Goal: Task Accomplishment & Management: Check status

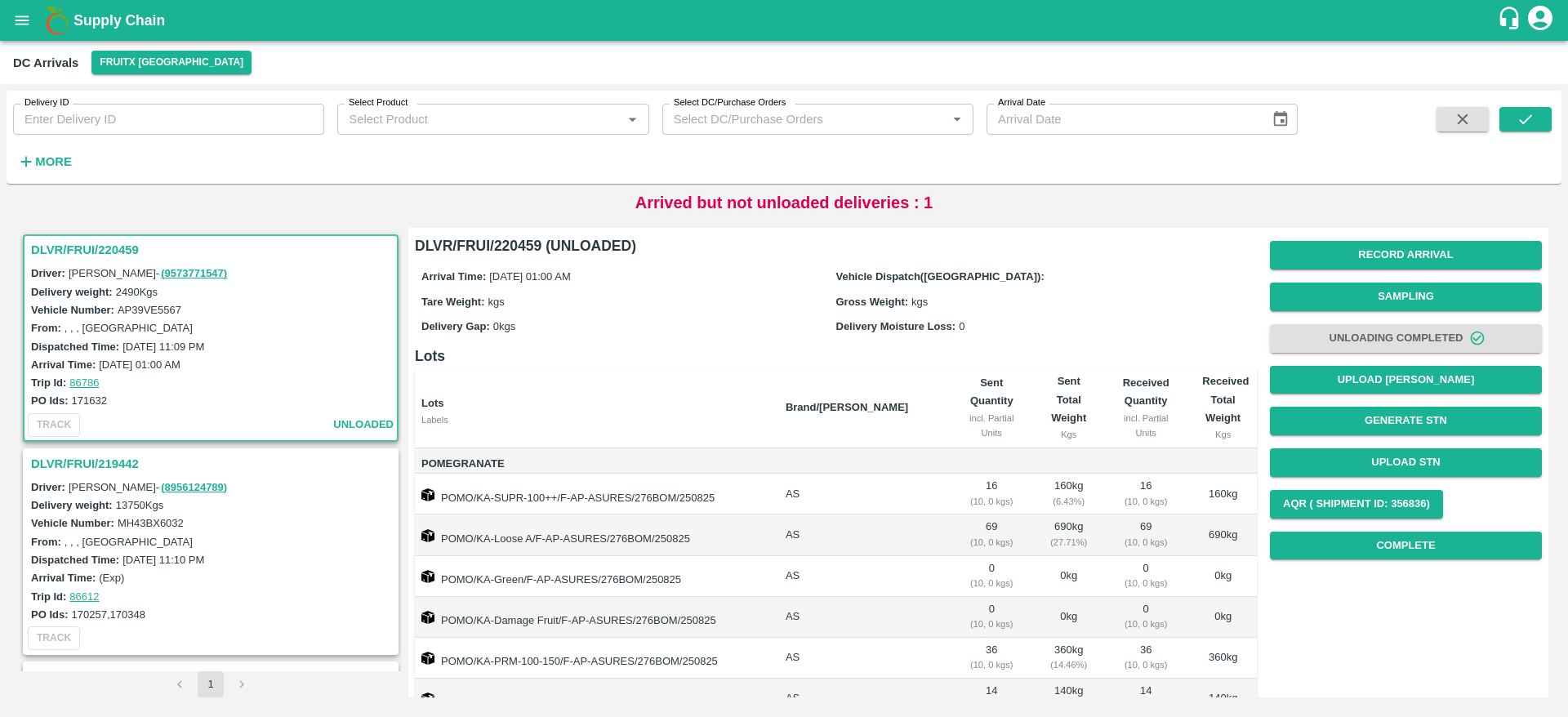
click at [81, 245] on h3 "DLVR/FRUI/220459" at bounding box center [213, 250] width 365 height 22
click at [79, 245] on h3 "DLVR/FRUI/220459" at bounding box center [213, 250] width 365 height 22
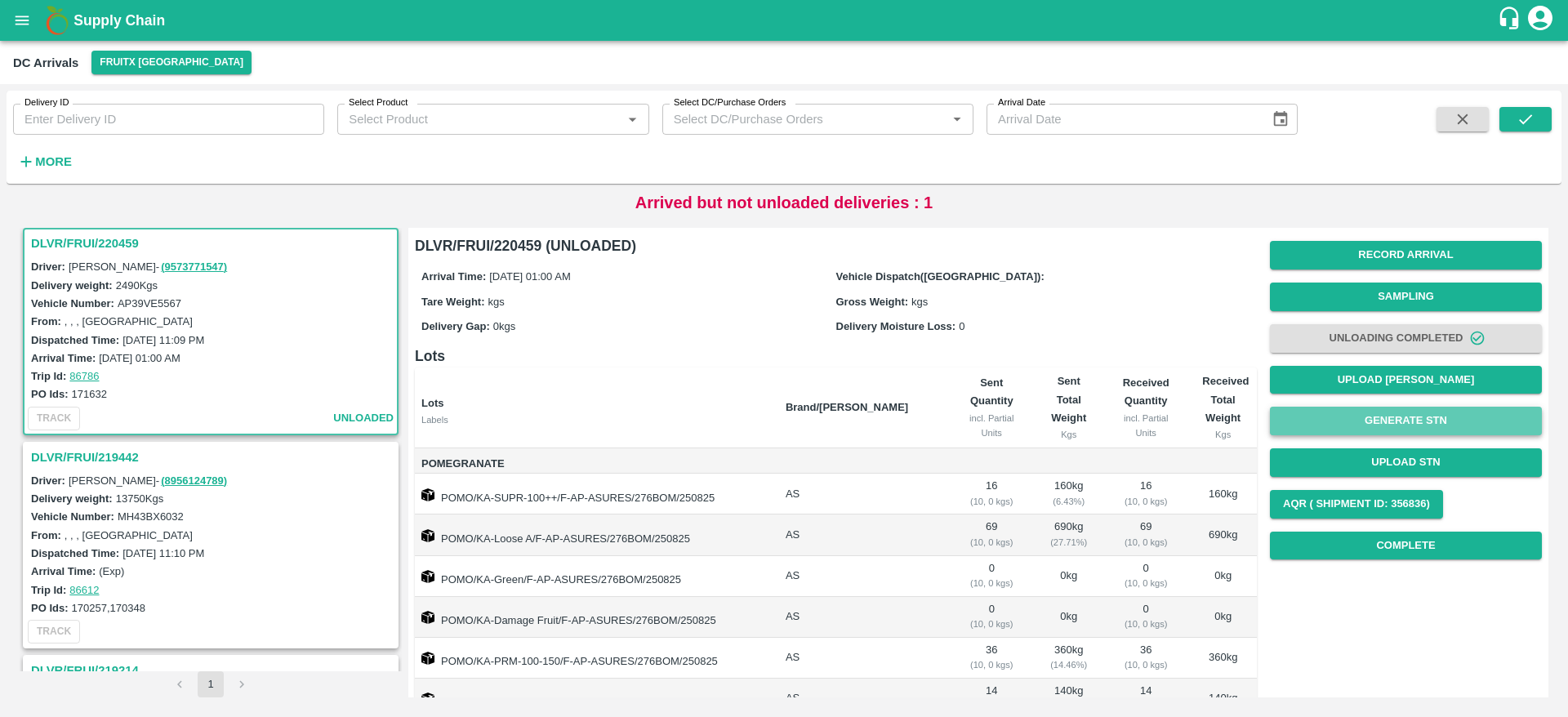
click at [1397, 422] on button "Generate STN" at bounding box center [1405, 421] width 272 height 28
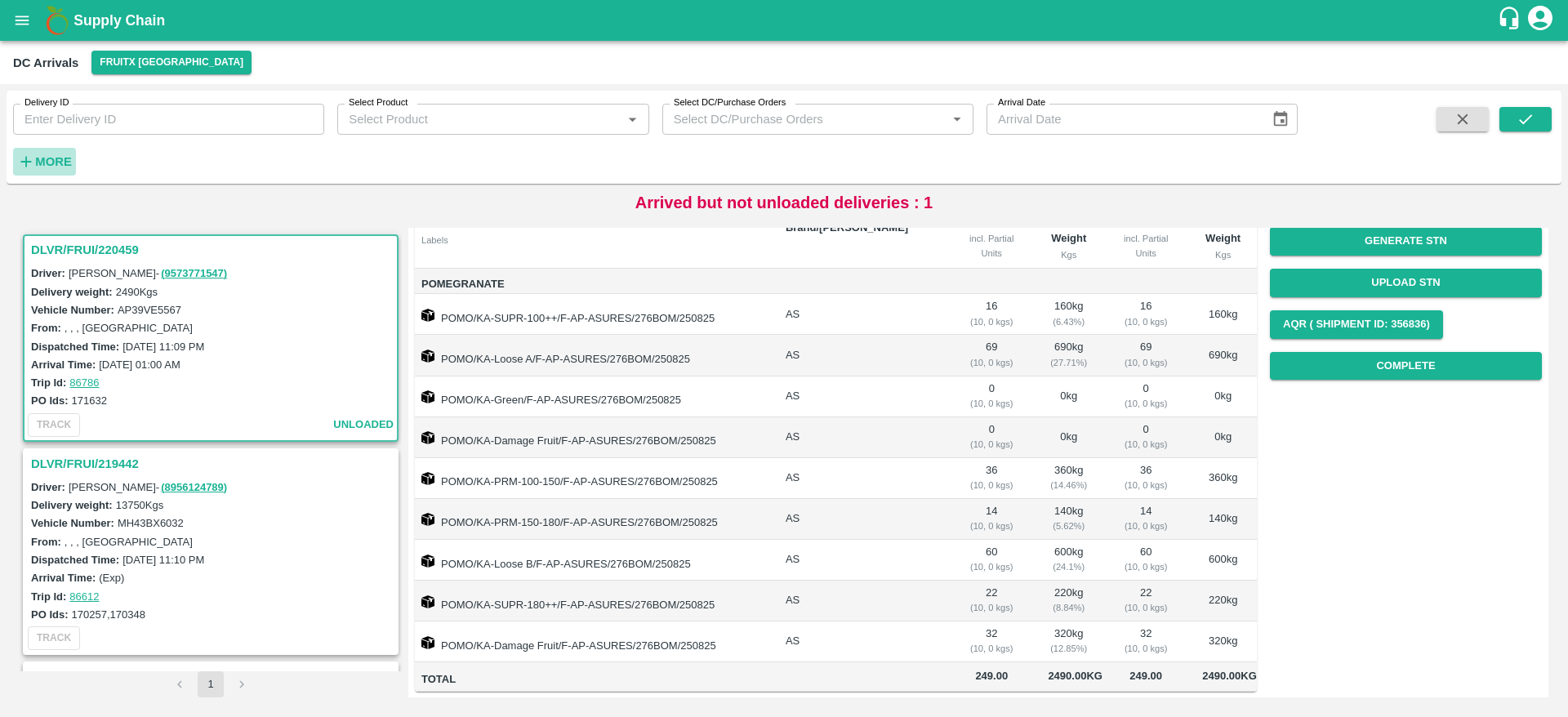
click at [43, 157] on strong "More" at bounding box center [53, 162] width 37 height 13
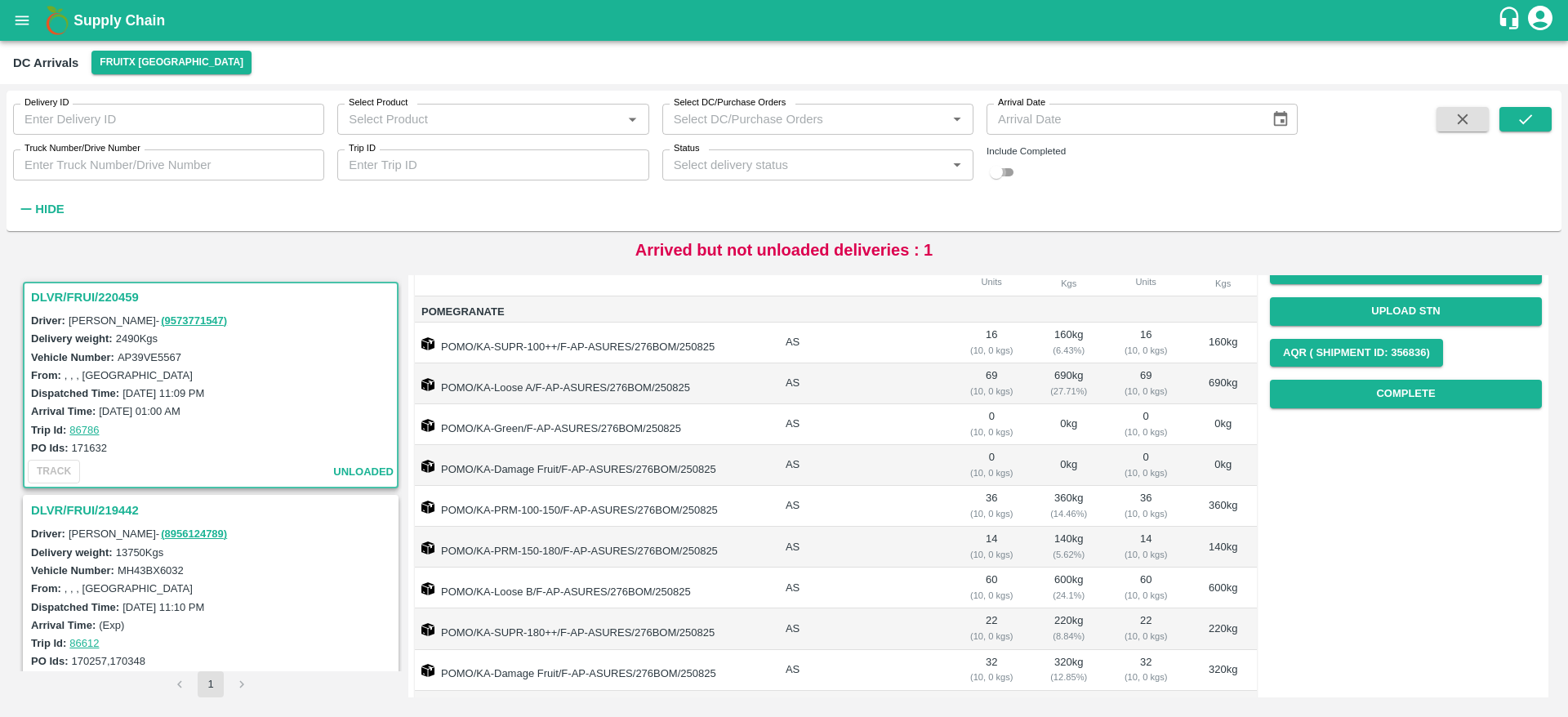
click at [1012, 169] on input "checkbox" at bounding box center [996, 172] width 59 height 20
checkbox input "true"
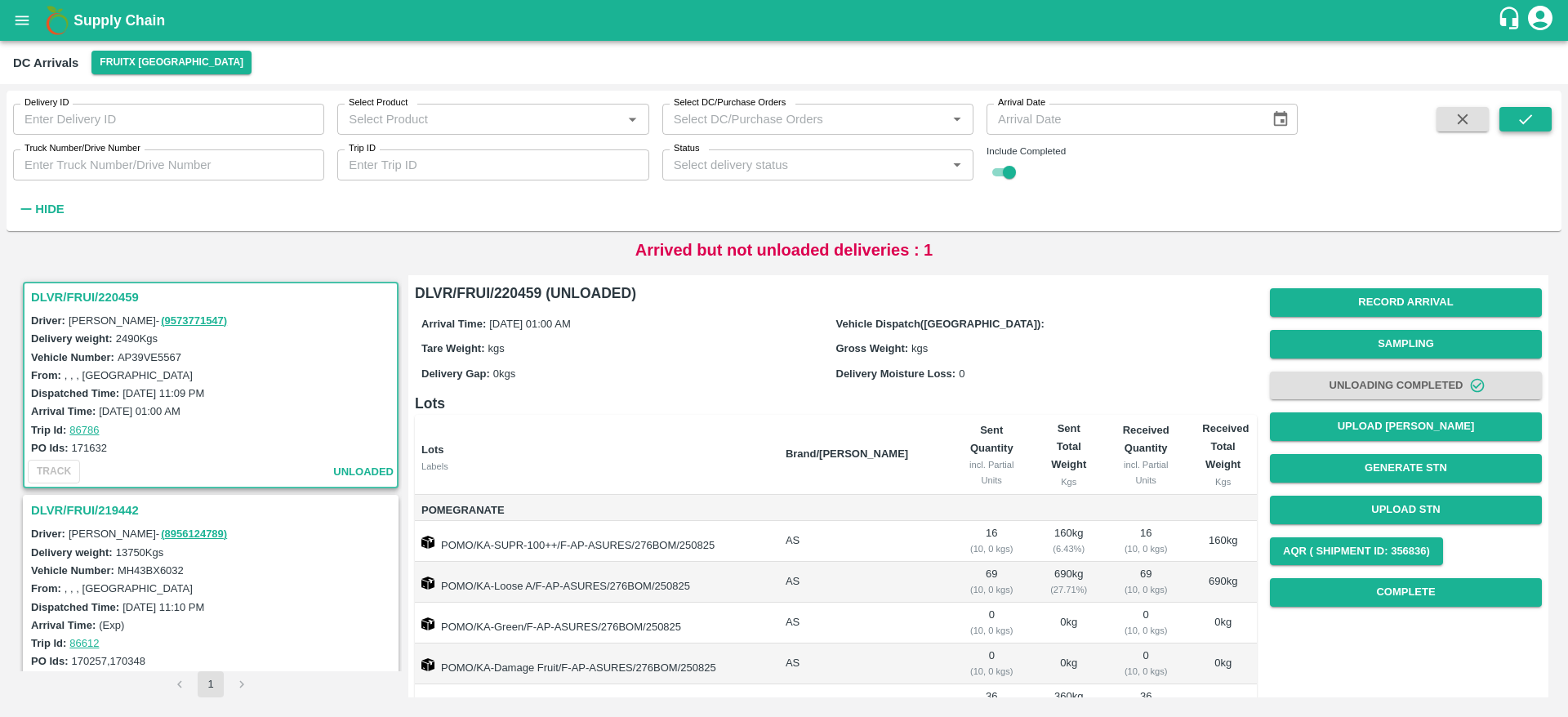
click at [1526, 119] on icon "submit" at bounding box center [1525, 119] width 13 height 9
click at [97, 303] on h3 "DLVR/FRUI/220459" at bounding box center [213, 297] width 365 height 22
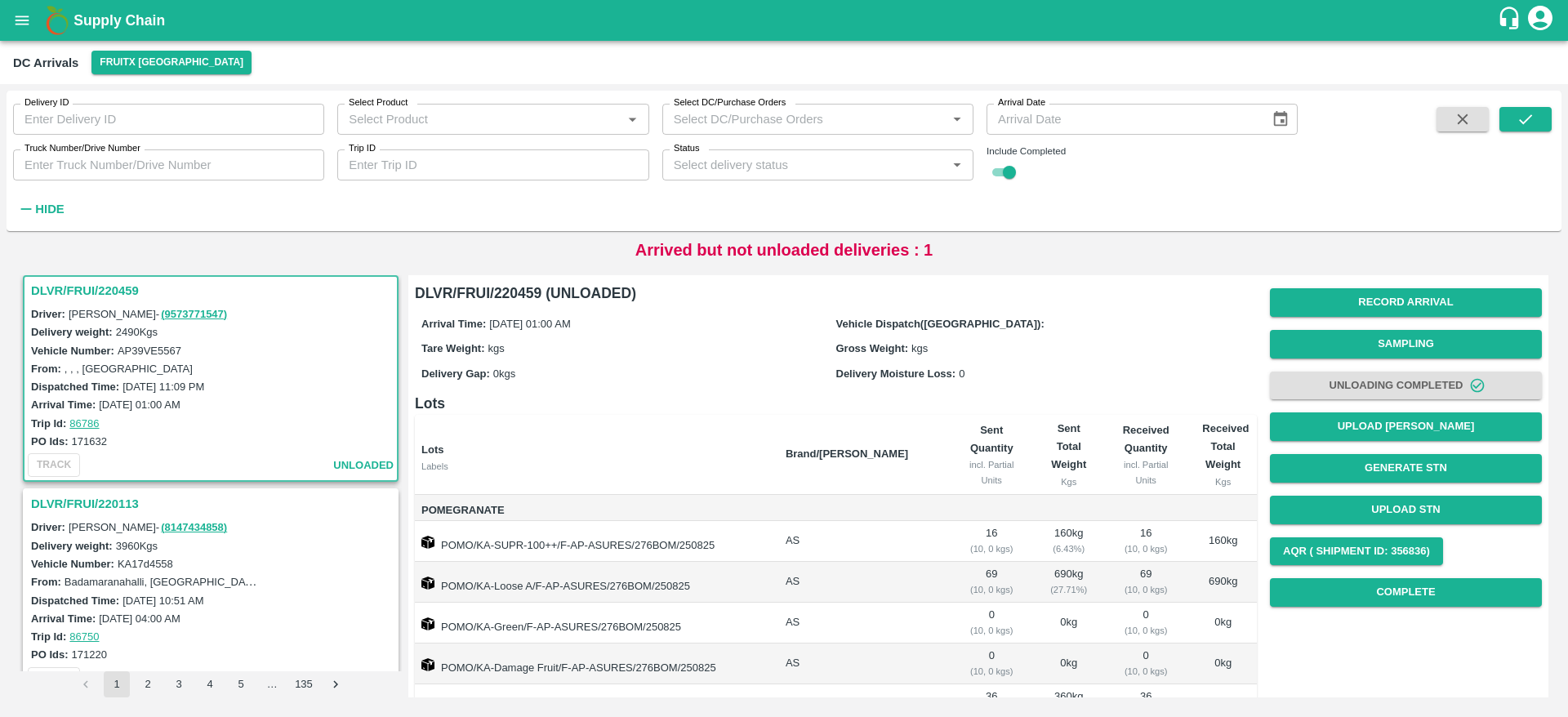
click at [80, 283] on h3 "DLVR/FRUI/220459" at bounding box center [213, 290] width 365 height 22
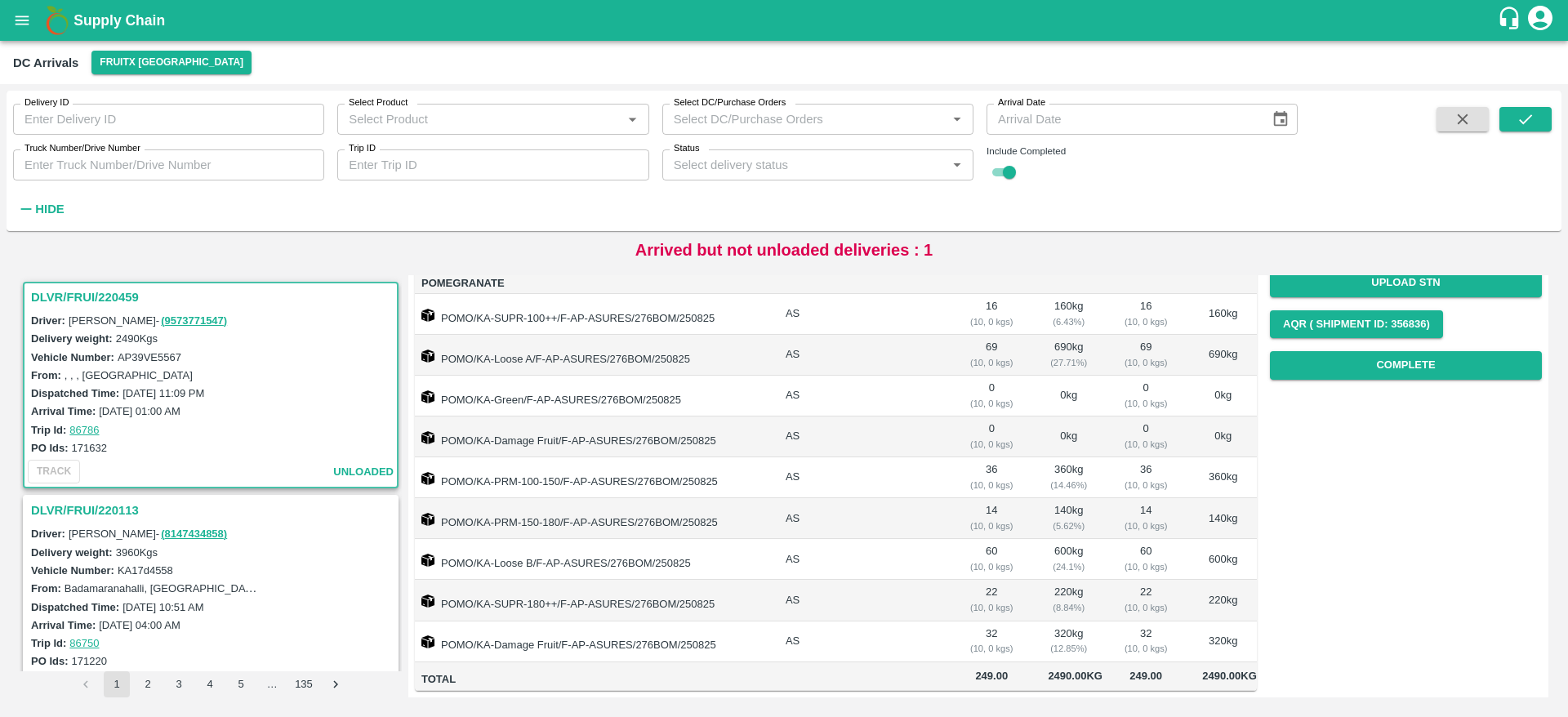
drag, startPoint x: 91, startPoint y: 284, endPoint x: 90, endPoint y: 299, distance: 15.0
click at [90, 299] on div "DLVR/FRUI/220459" at bounding box center [210, 298] width 372 height 28
click at [90, 299] on h3 "DLVR/FRUI/220459" at bounding box center [213, 297] width 365 height 22
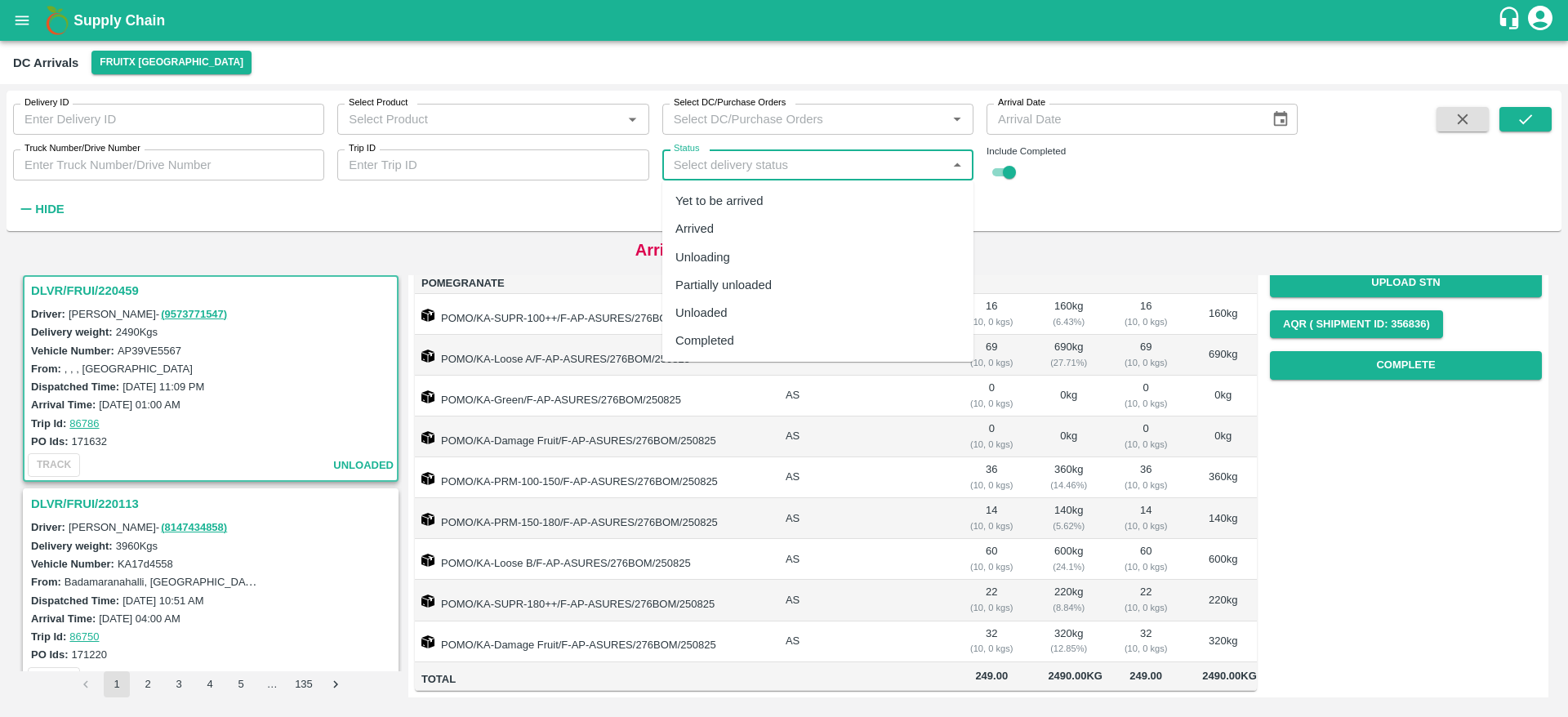
click at [816, 164] on input "Status" at bounding box center [804, 164] width 274 height 22
click at [753, 338] on div "Completed" at bounding box center [817, 341] width 311 height 28
type input "Completed"
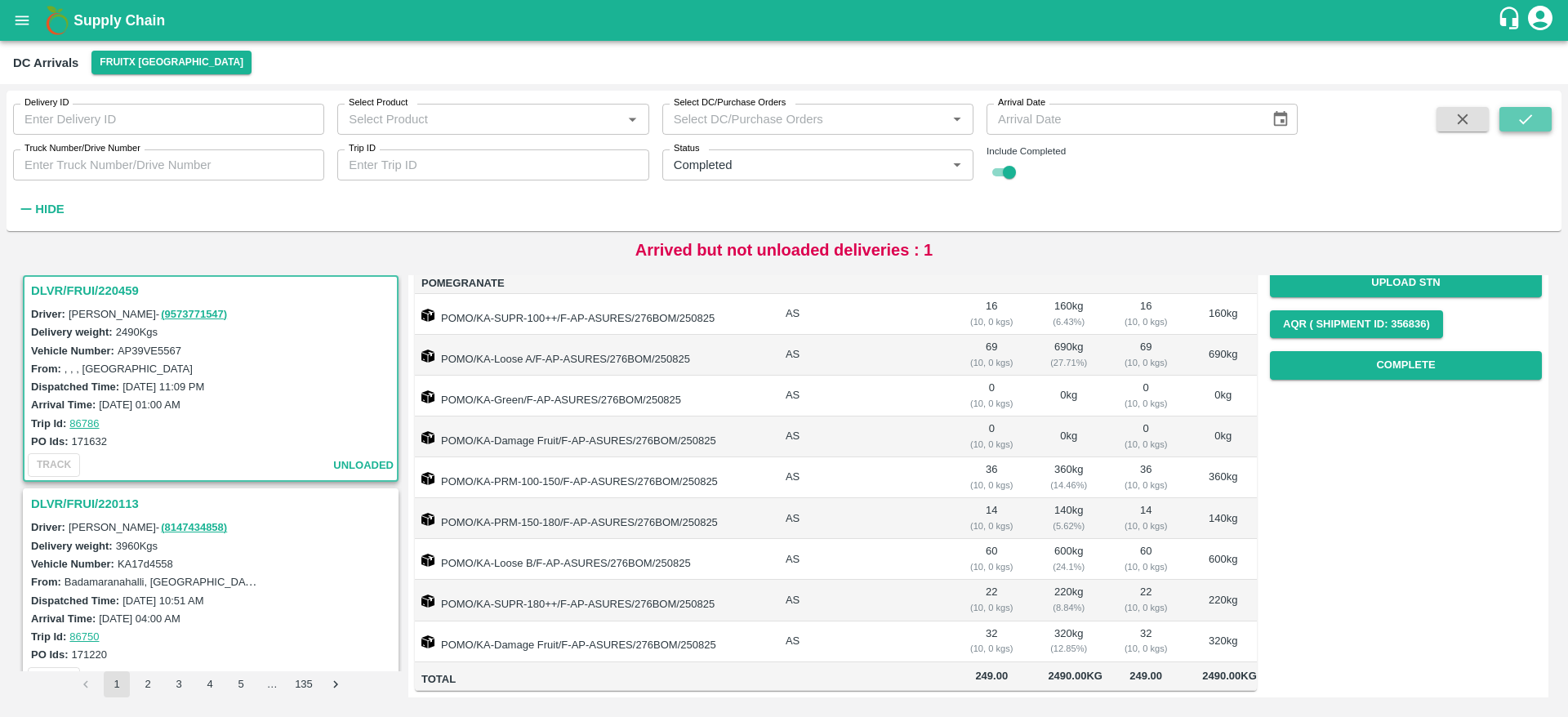
click at [1511, 129] on button "submit" at bounding box center [1526, 119] width 53 height 24
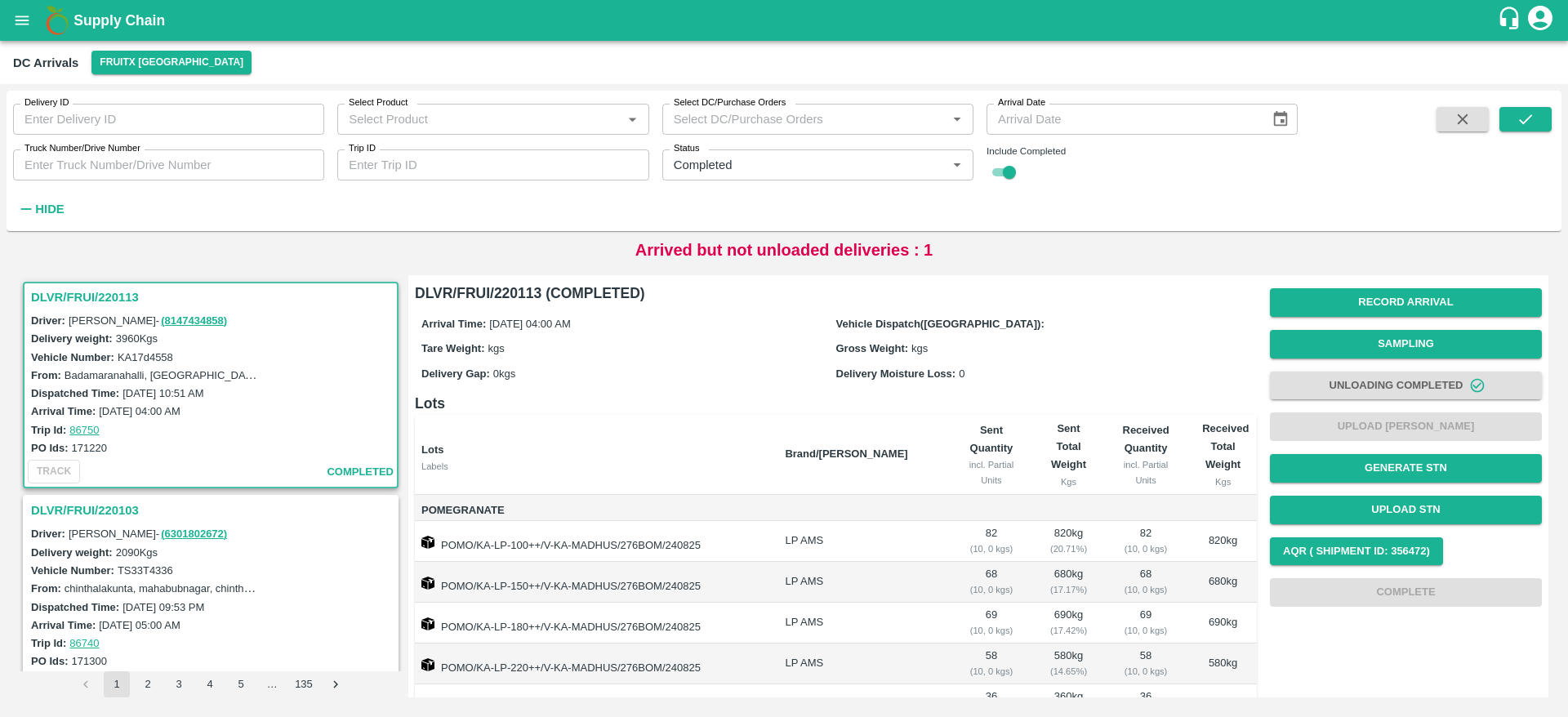
click at [108, 296] on h3 "DLVR/FRUI/220113" at bounding box center [213, 297] width 365 height 22
click at [78, 296] on h3 "DLVR/FRUI/220113" at bounding box center [213, 297] width 365 height 22
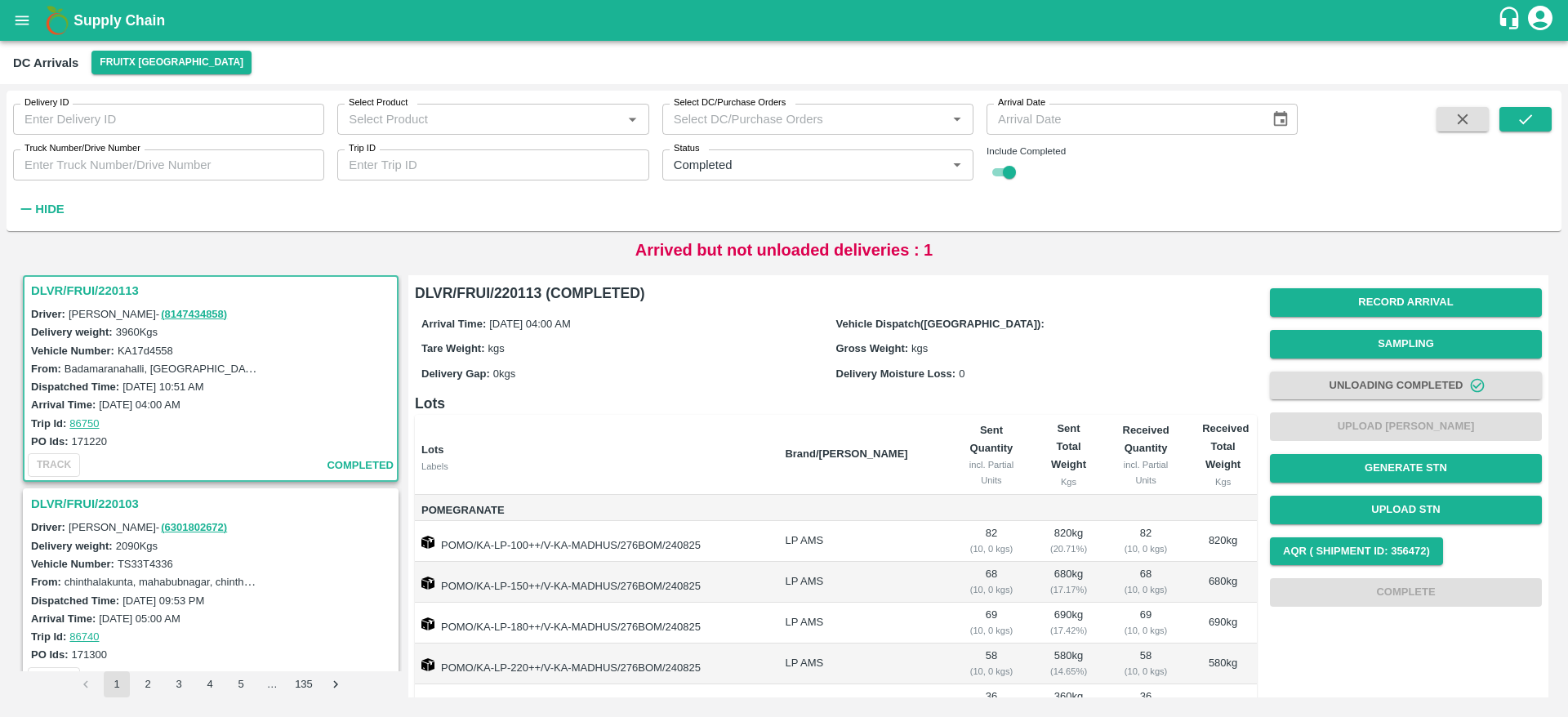
click at [78, 296] on h3 "DLVR/FRUI/220113" at bounding box center [213, 290] width 365 height 22
click at [73, 9] on h1 "Supply Chain" at bounding box center [784, 21] width 1423 height 23
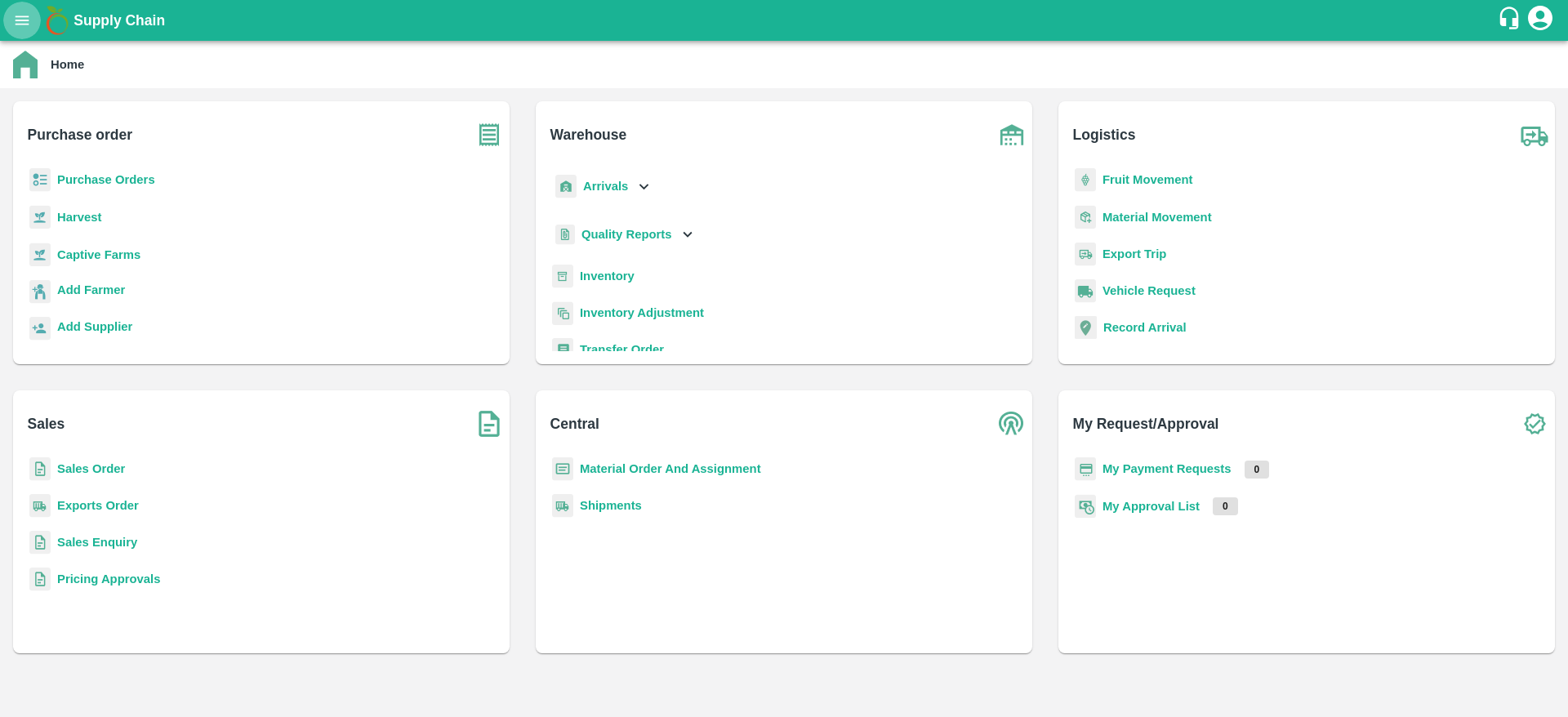
click at [25, 8] on button "open drawer" at bounding box center [22, 21] width 38 height 38
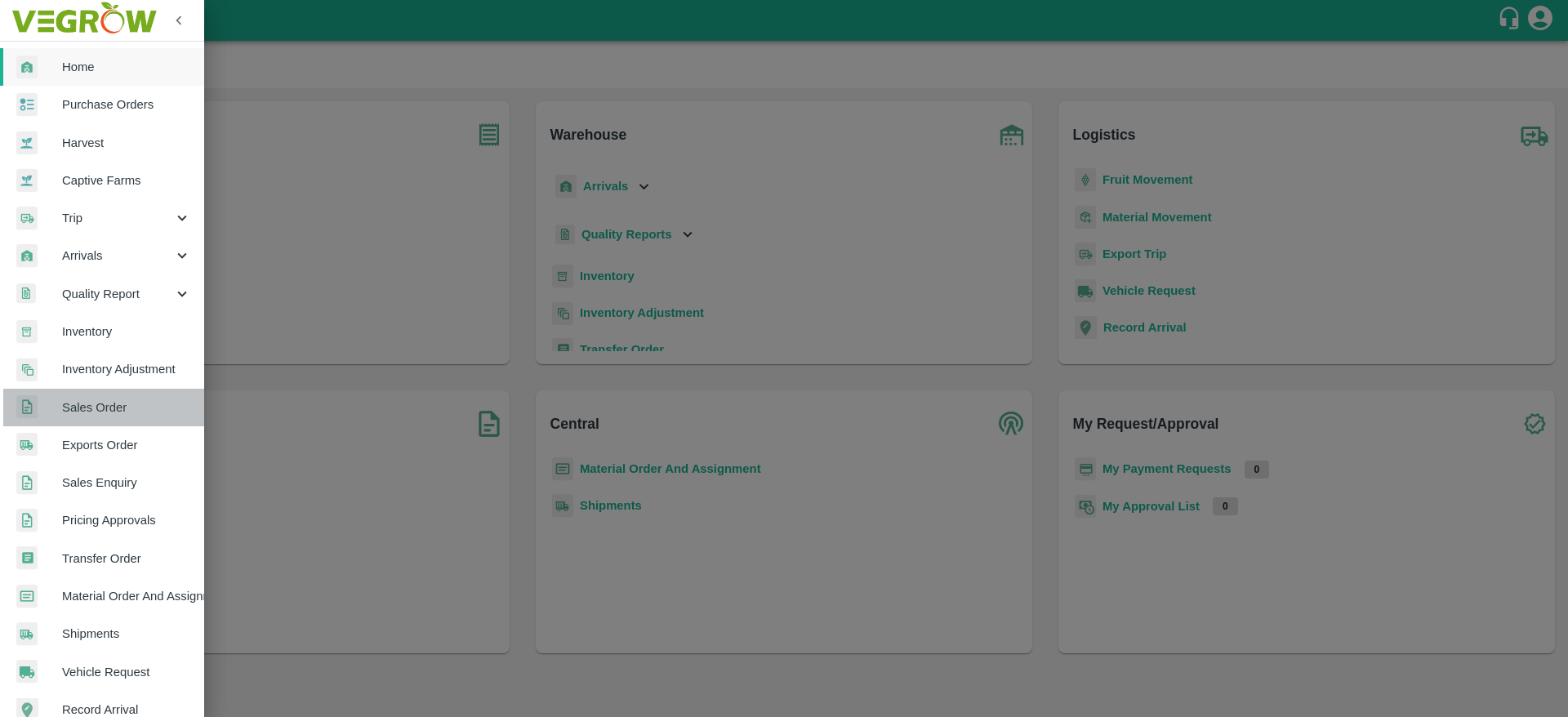
click at [132, 418] on link "Sales Order" at bounding box center [101, 408] width 204 height 38
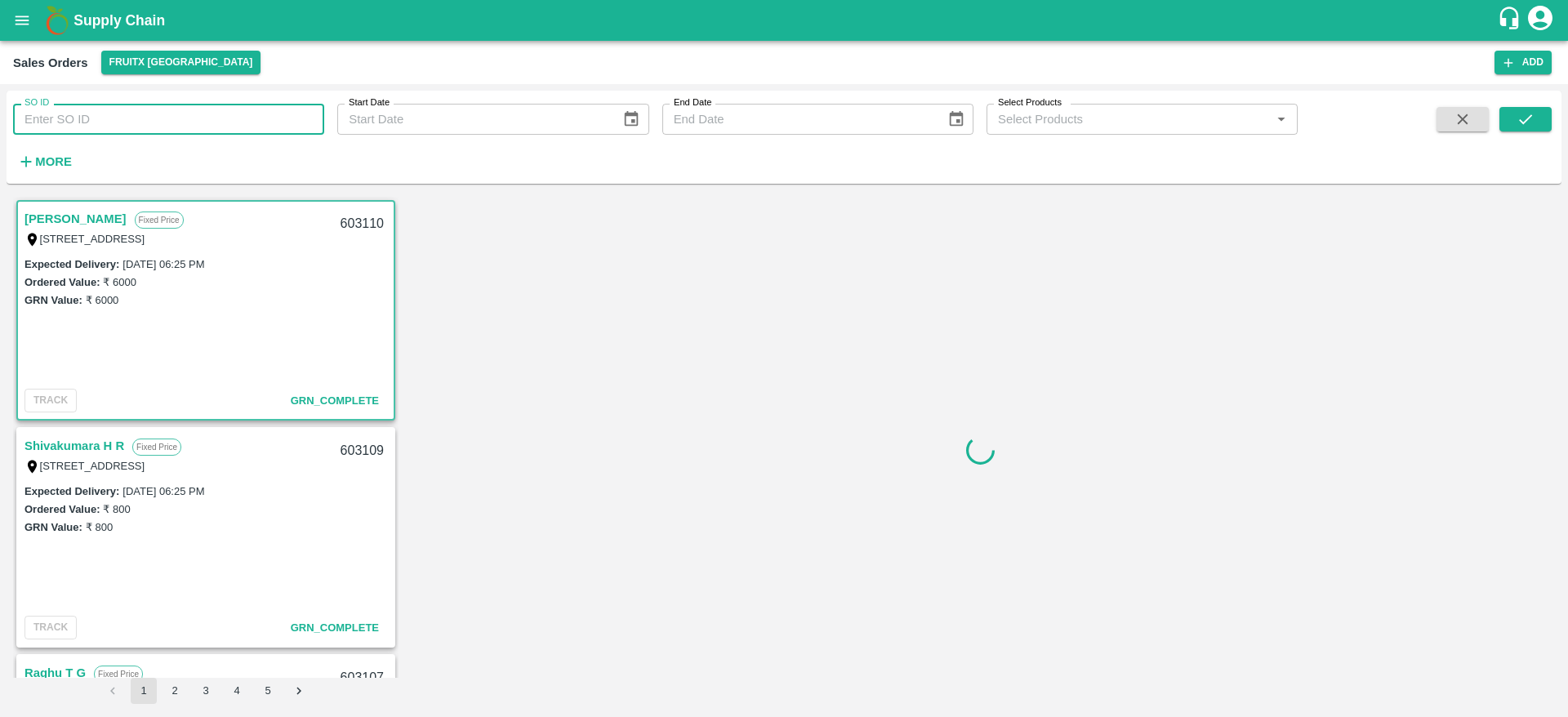
click at [156, 122] on input "SO ID" at bounding box center [168, 118] width 311 height 31
paste input "603093"
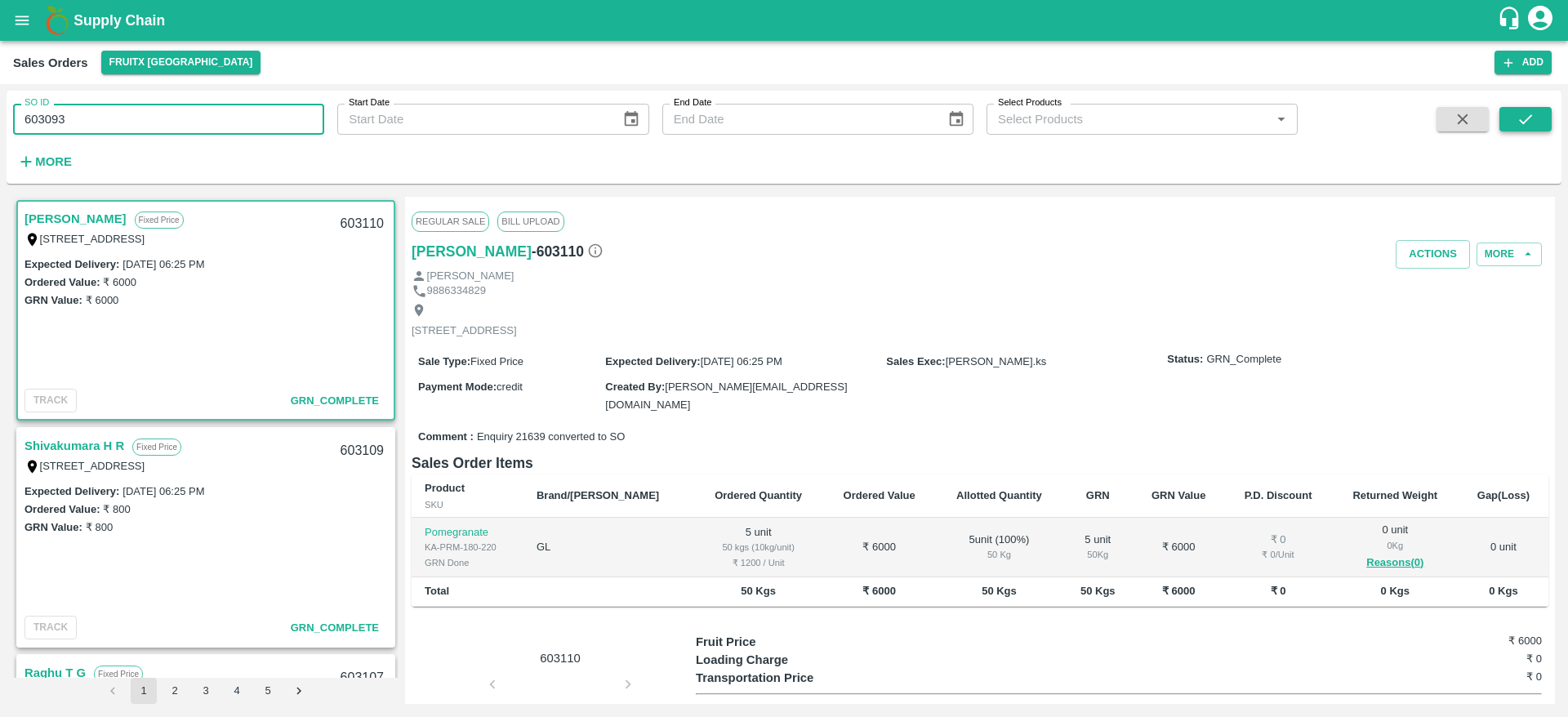
type input "603093"
click at [1525, 110] on icon "submit" at bounding box center [1525, 118] width 18 height 18
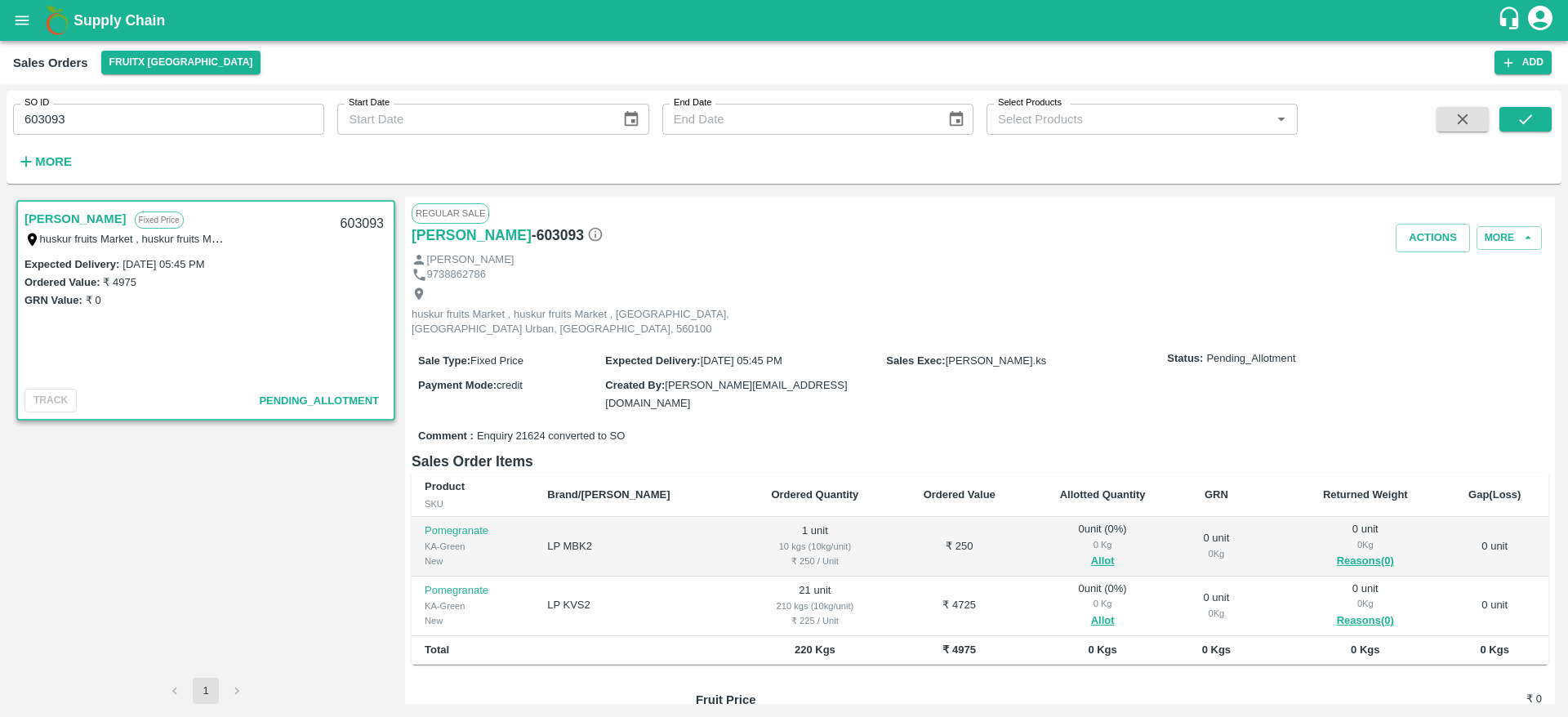
scroll to position [130, 0]
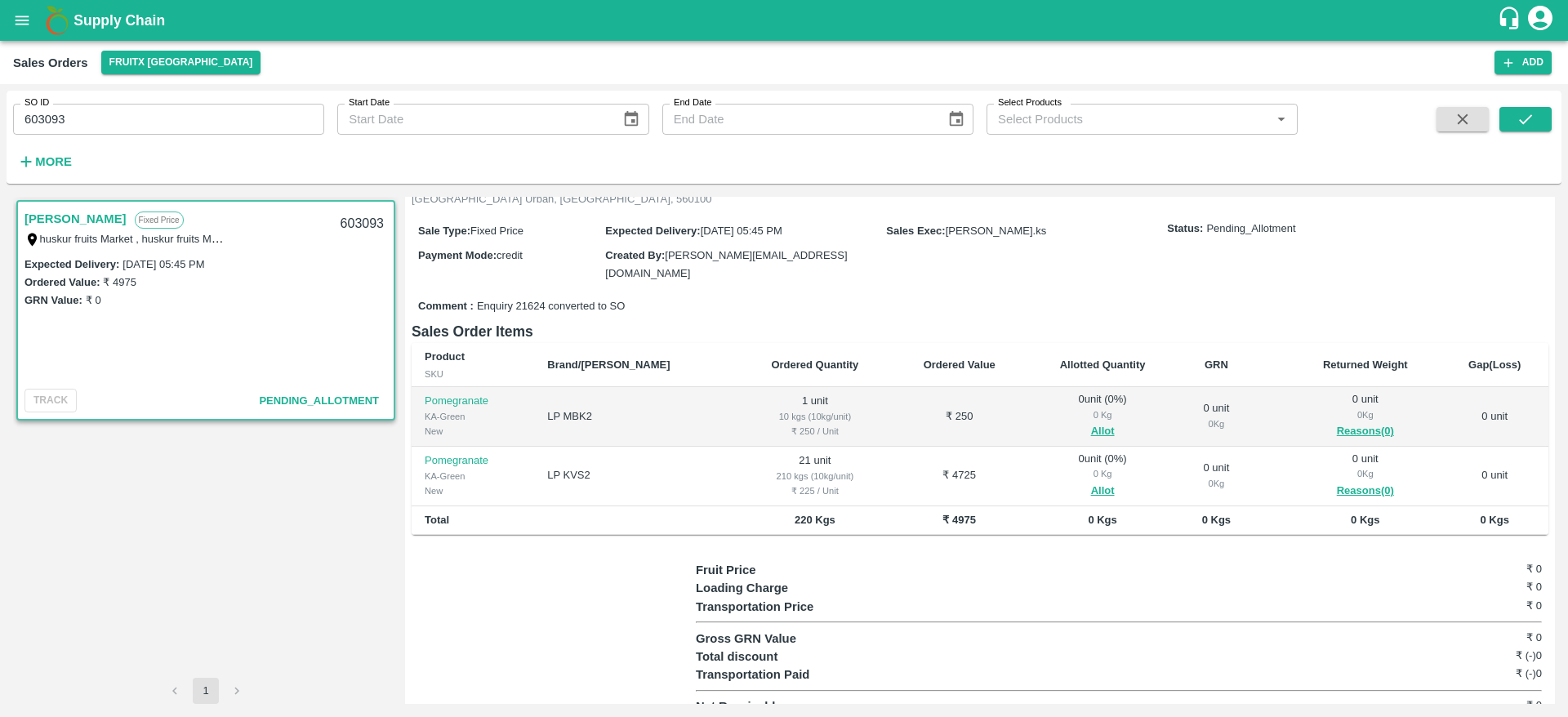
click at [70, 16] on img at bounding box center [56, 20] width 33 height 33
click at [107, 22] on b "Supply Chain" at bounding box center [118, 20] width 91 height 16
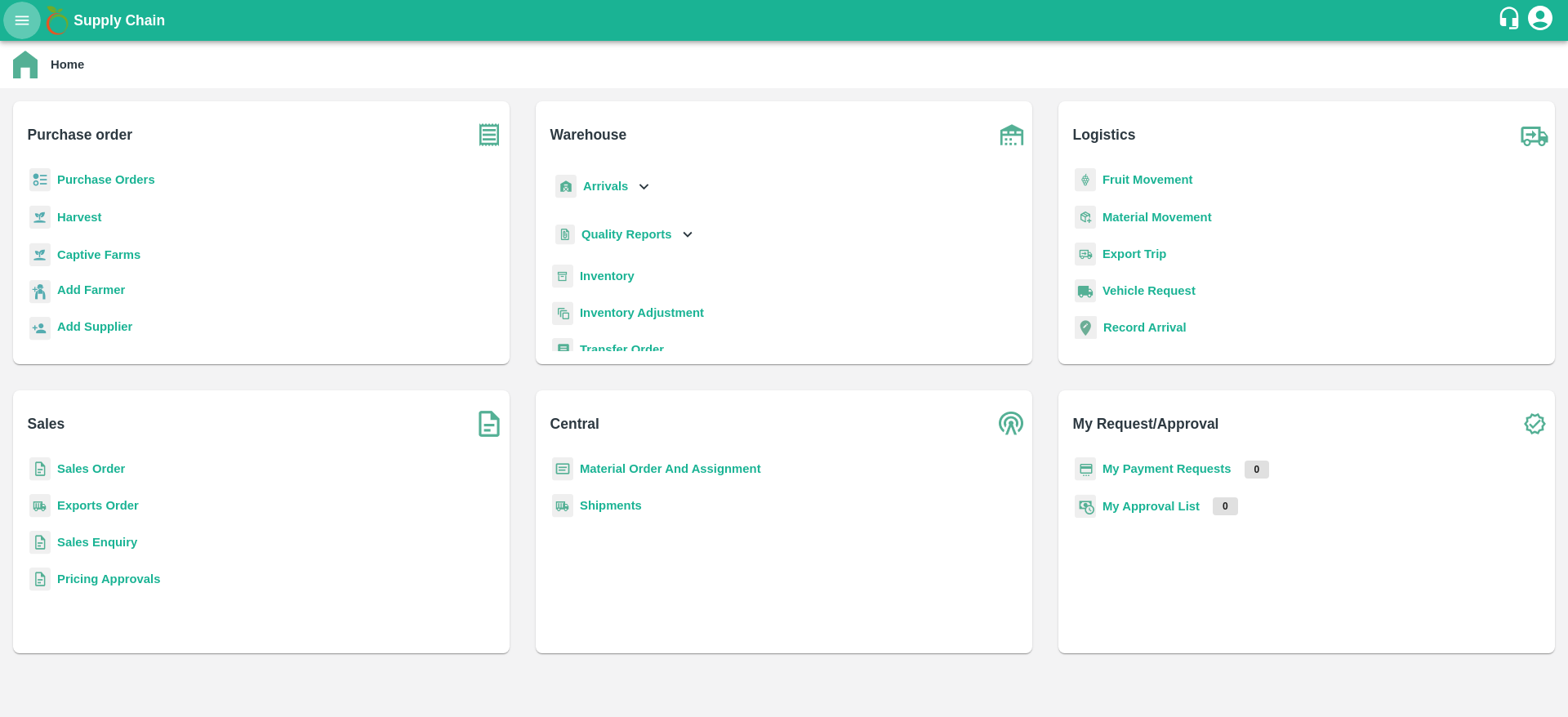
click at [27, 21] on icon "open drawer" at bounding box center [23, 21] width 14 height 9
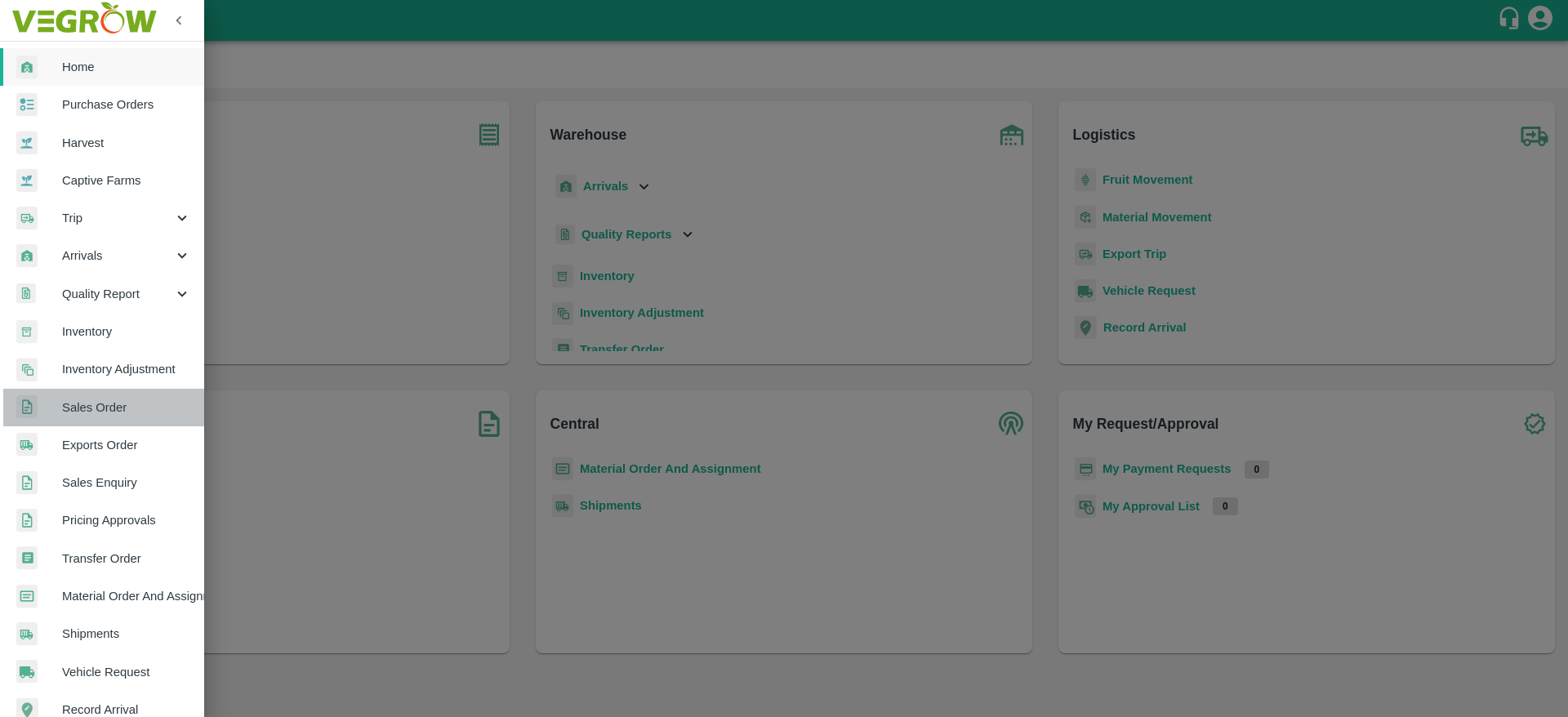
click at [117, 417] on link "Sales Order" at bounding box center [101, 408] width 204 height 38
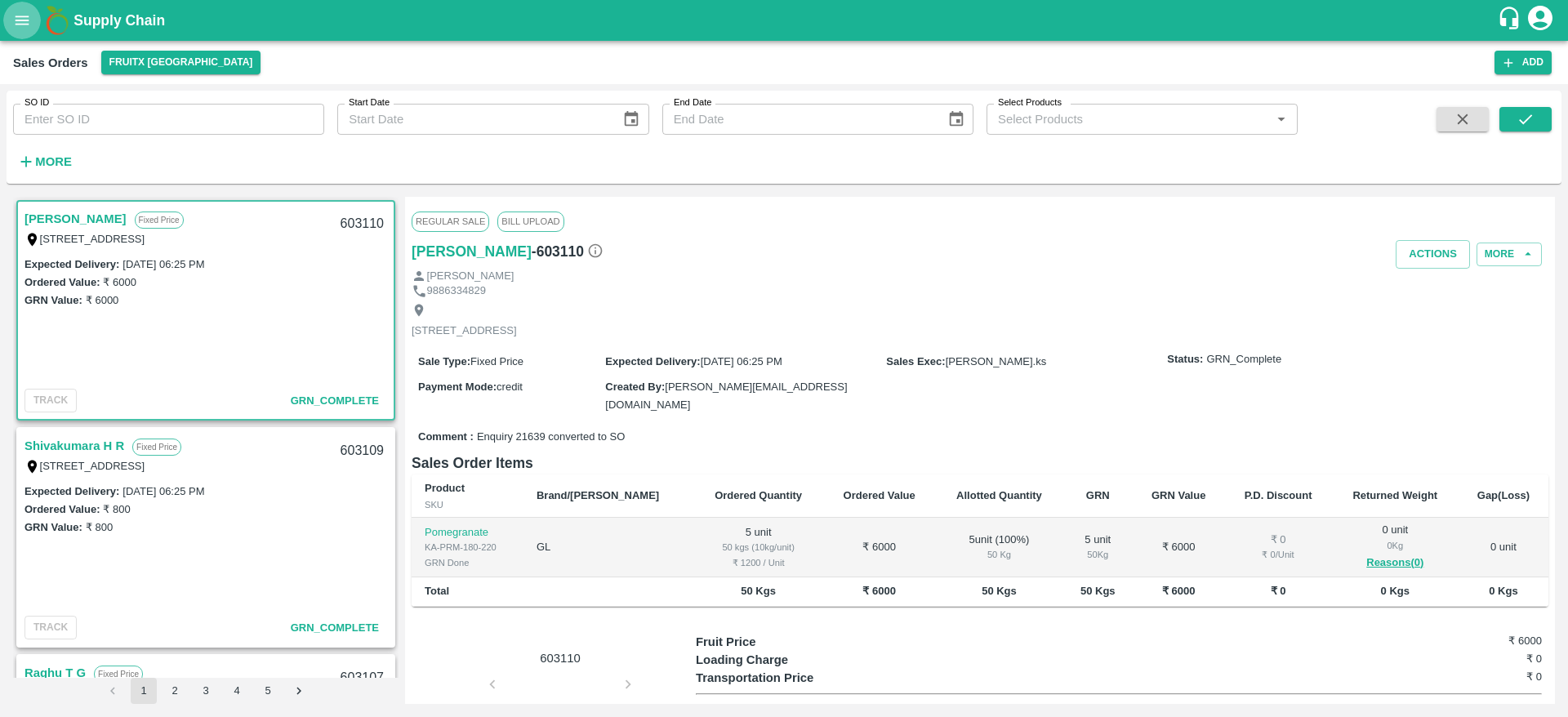
click at [25, 25] on icon "open drawer" at bounding box center [22, 20] width 18 height 18
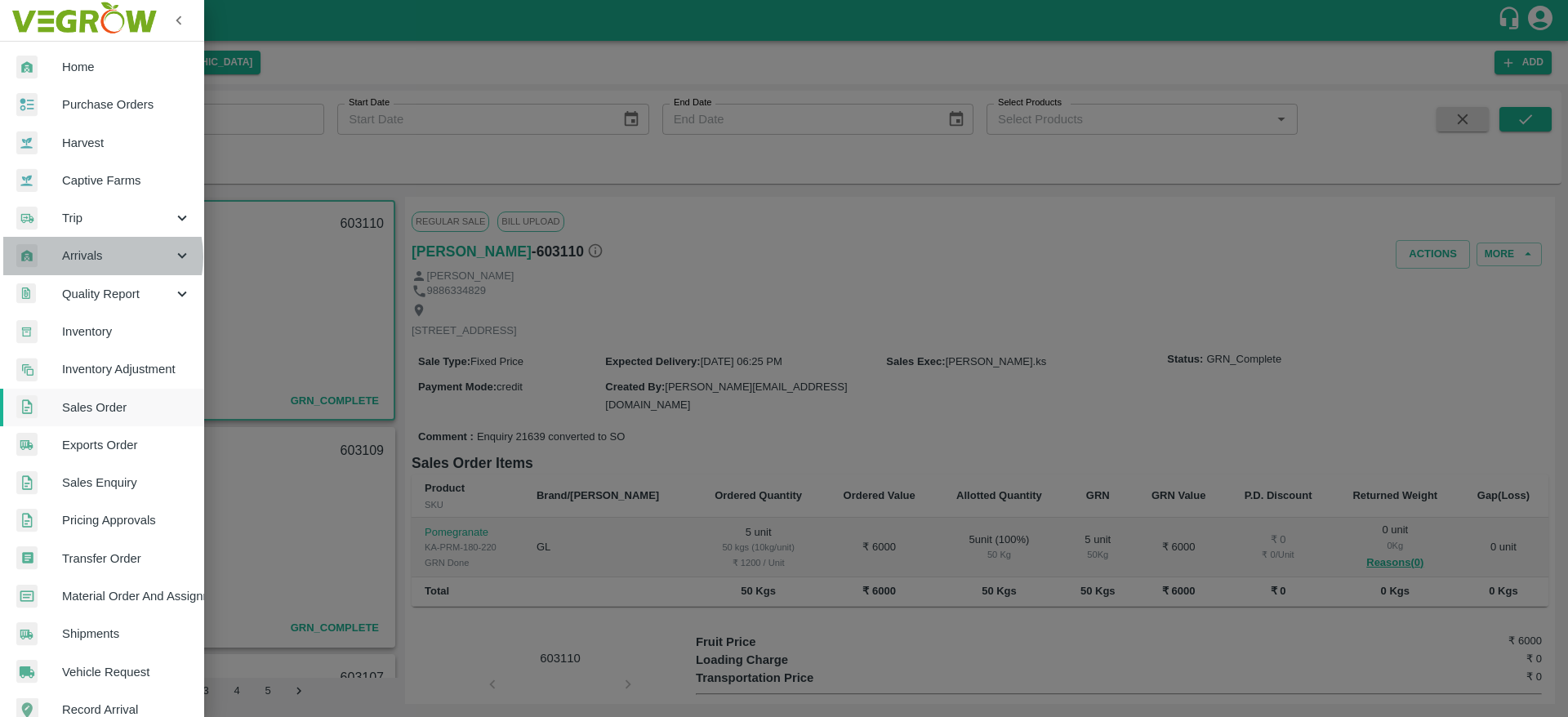
click at [99, 257] on span "Arrivals" at bounding box center [117, 255] width 111 height 18
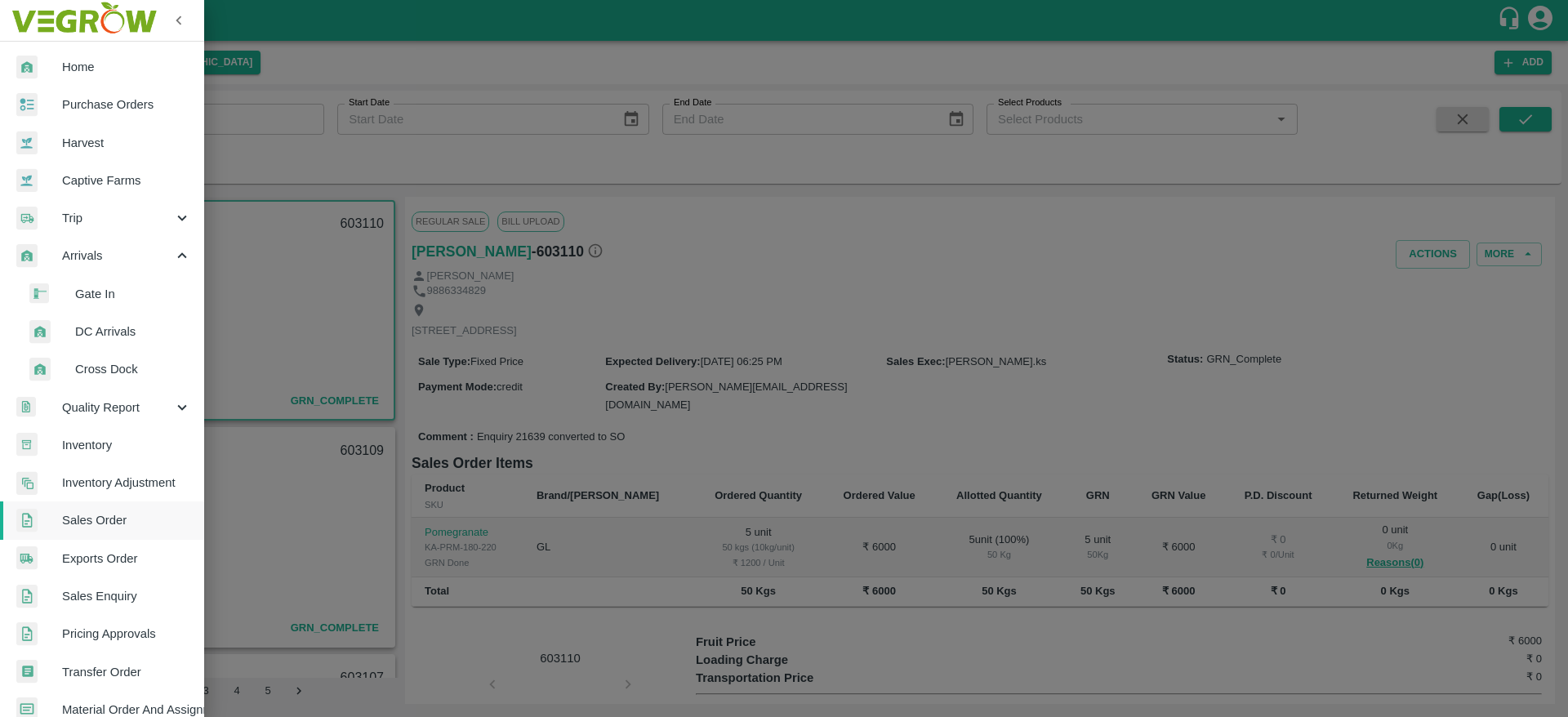
click at [109, 331] on span "DC Arrivals" at bounding box center [132, 331] width 116 height 18
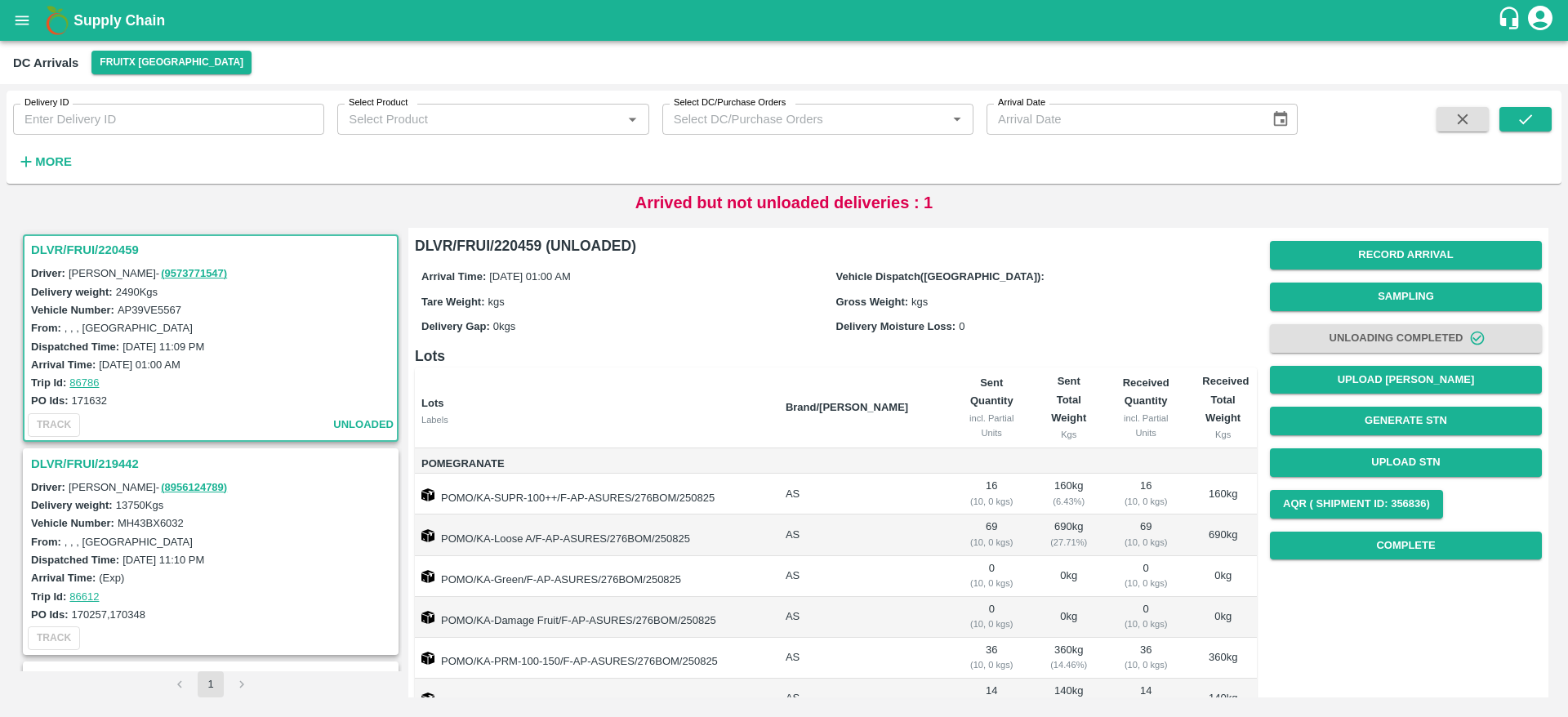
click at [80, 253] on h3 "DLVR/FRUI/220459" at bounding box center [213, 250] width 365 height 22
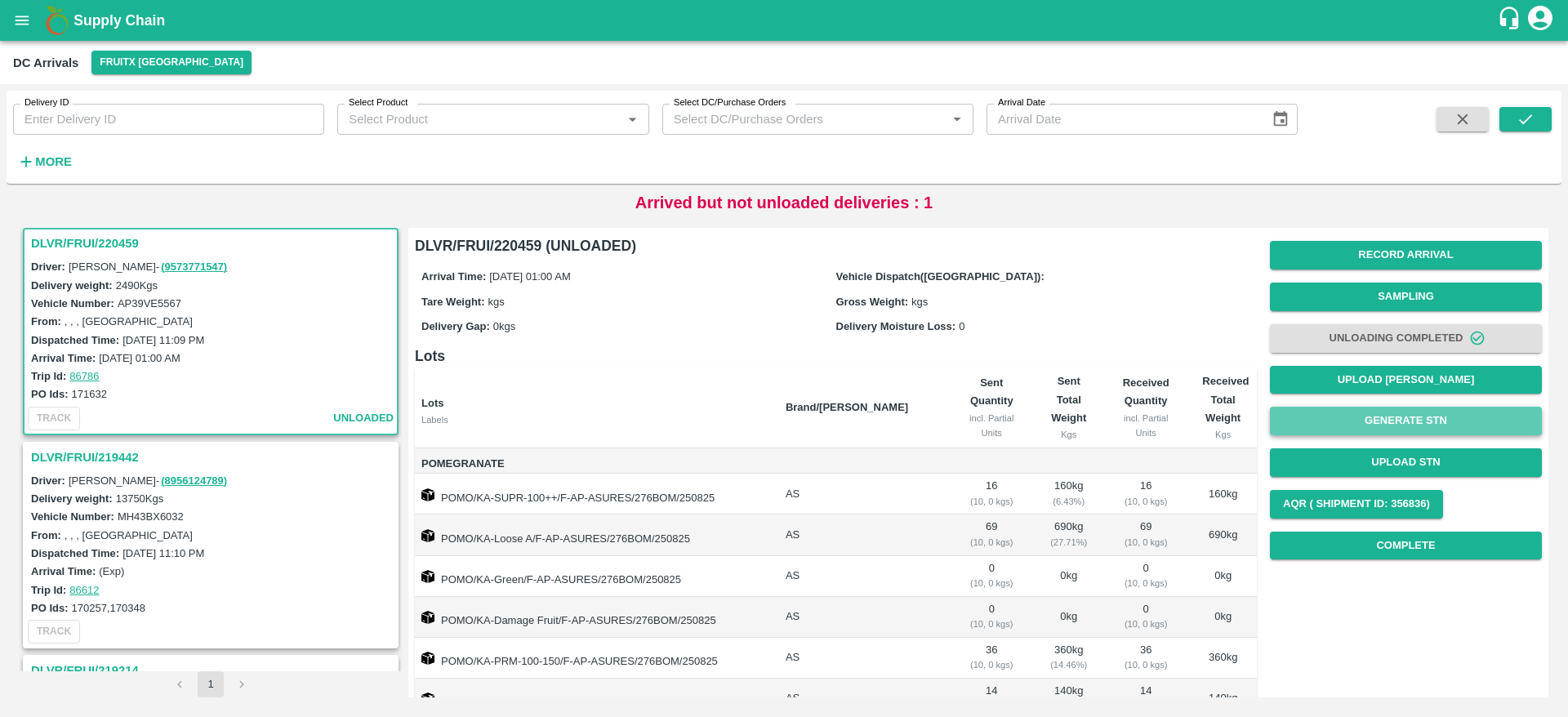
click at [1405, 423] on button "Generate STN" at bounding box center [1405, 421] width 272 height 28
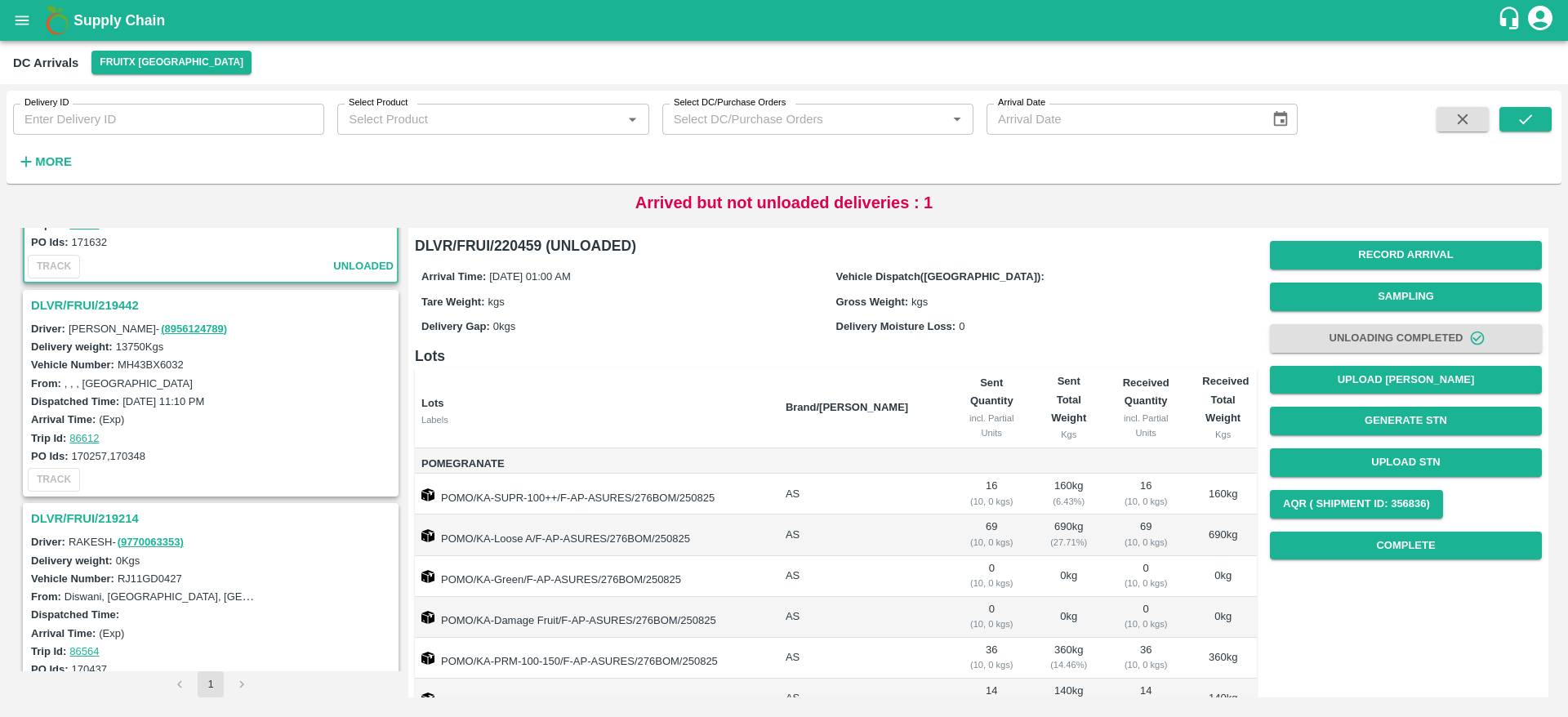
scroll to position [153, 0]
click at [121, 305] on h3 "DLVR/FRUI/219442" at bounding box center [213, 310] width 365 height 22
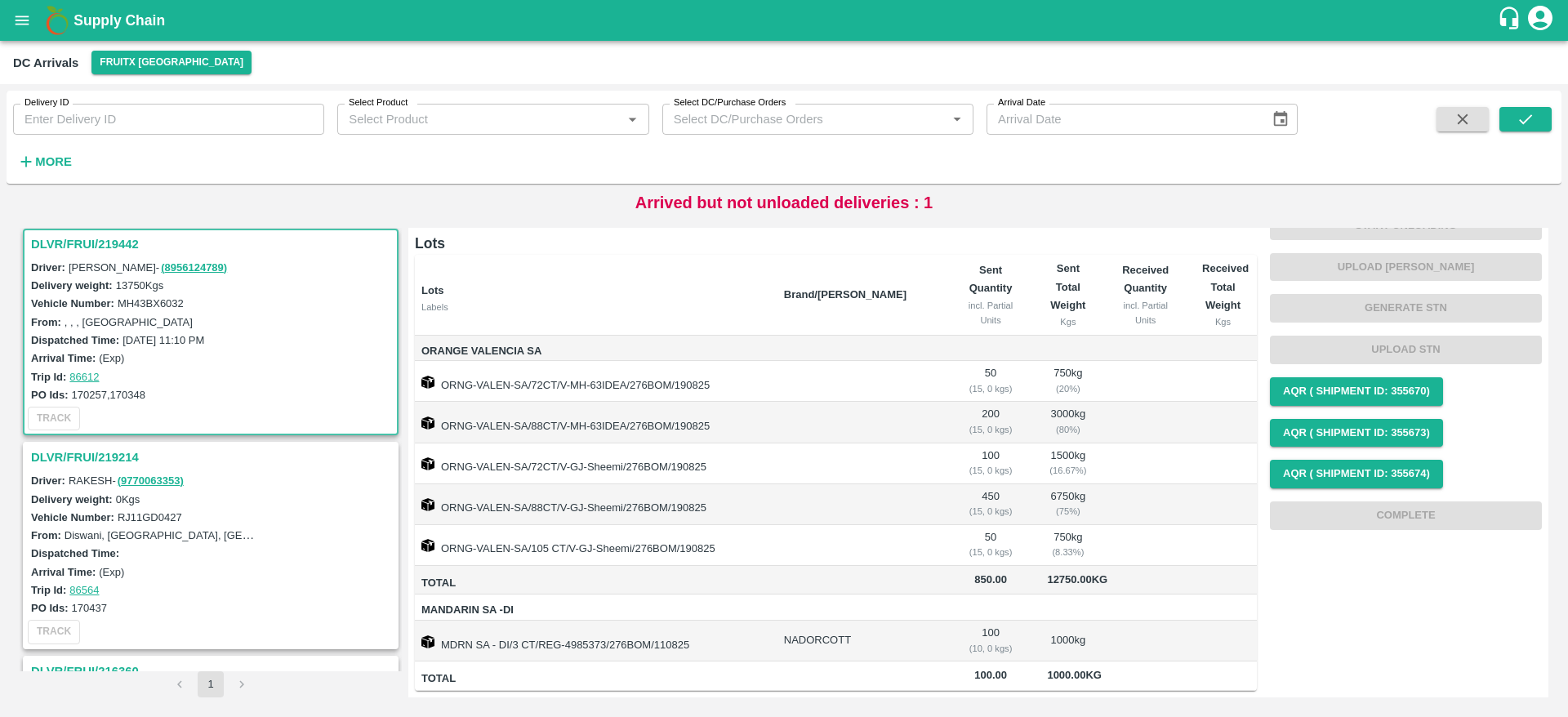
scroll to position [149, 0]
click at [106, 452] on h3 "DLVR/FRUI/219214" at bounding box center [213, 457] width 365 height 22
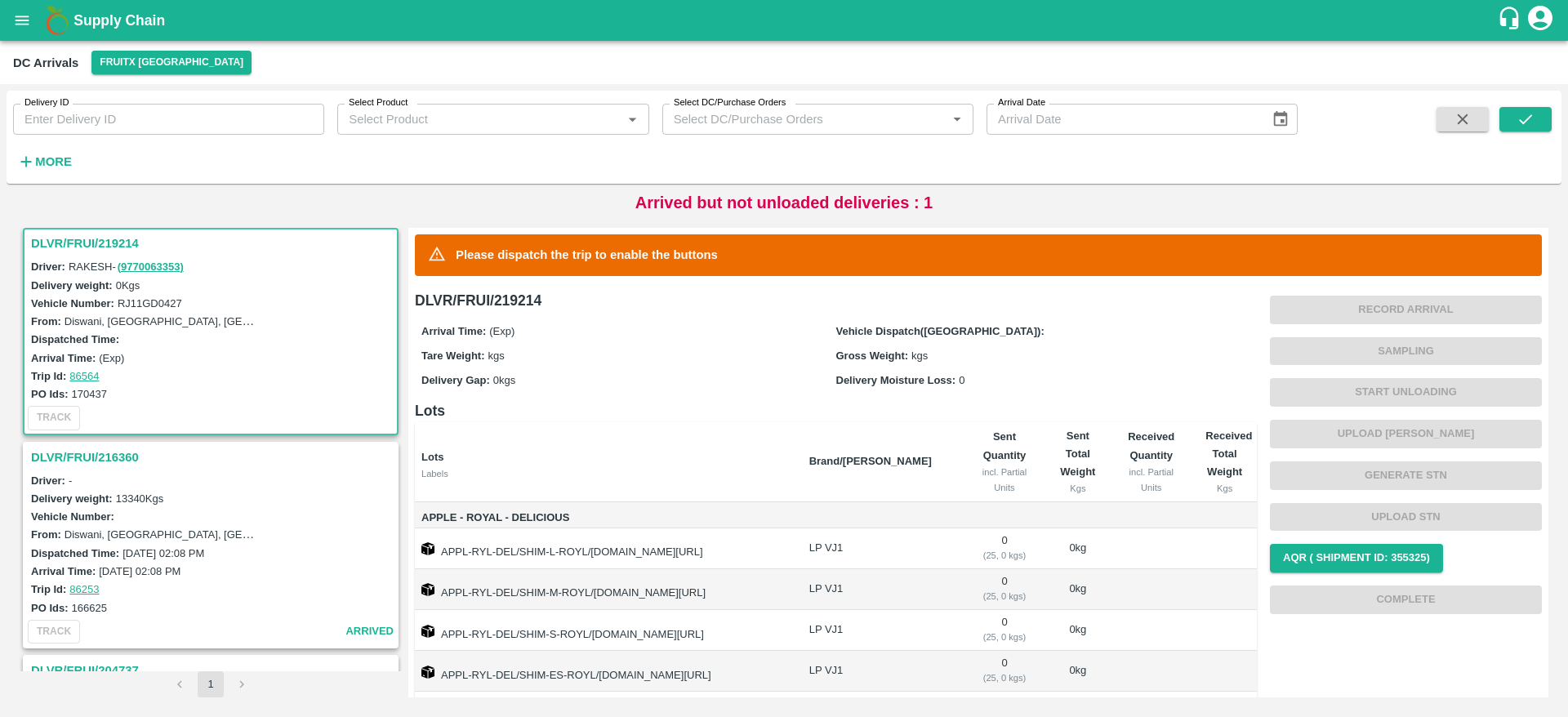
scroll to position [111, 0]
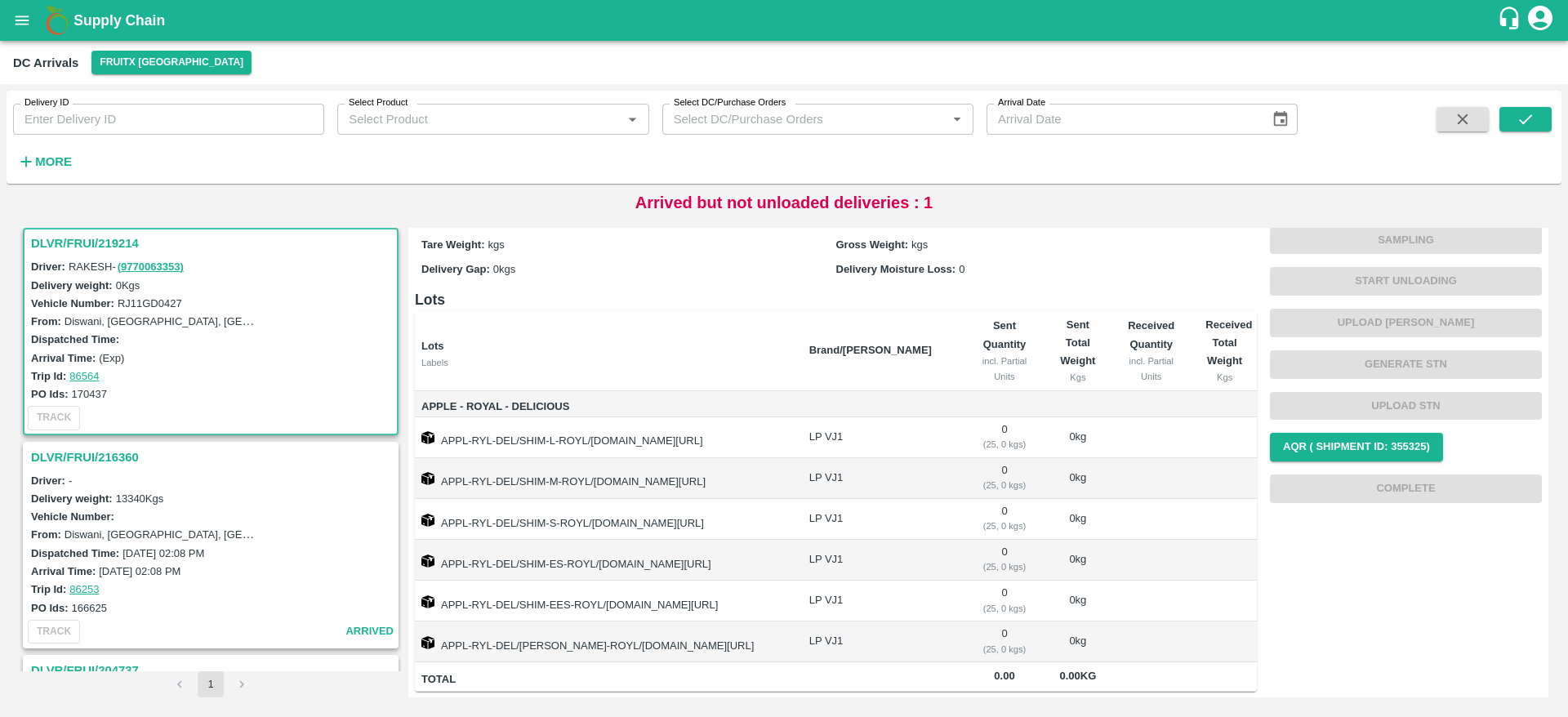
click at [67, 459] on h3 "DLVR/FRUI/216360" at bounding box center [213, 457] width 365 height 22
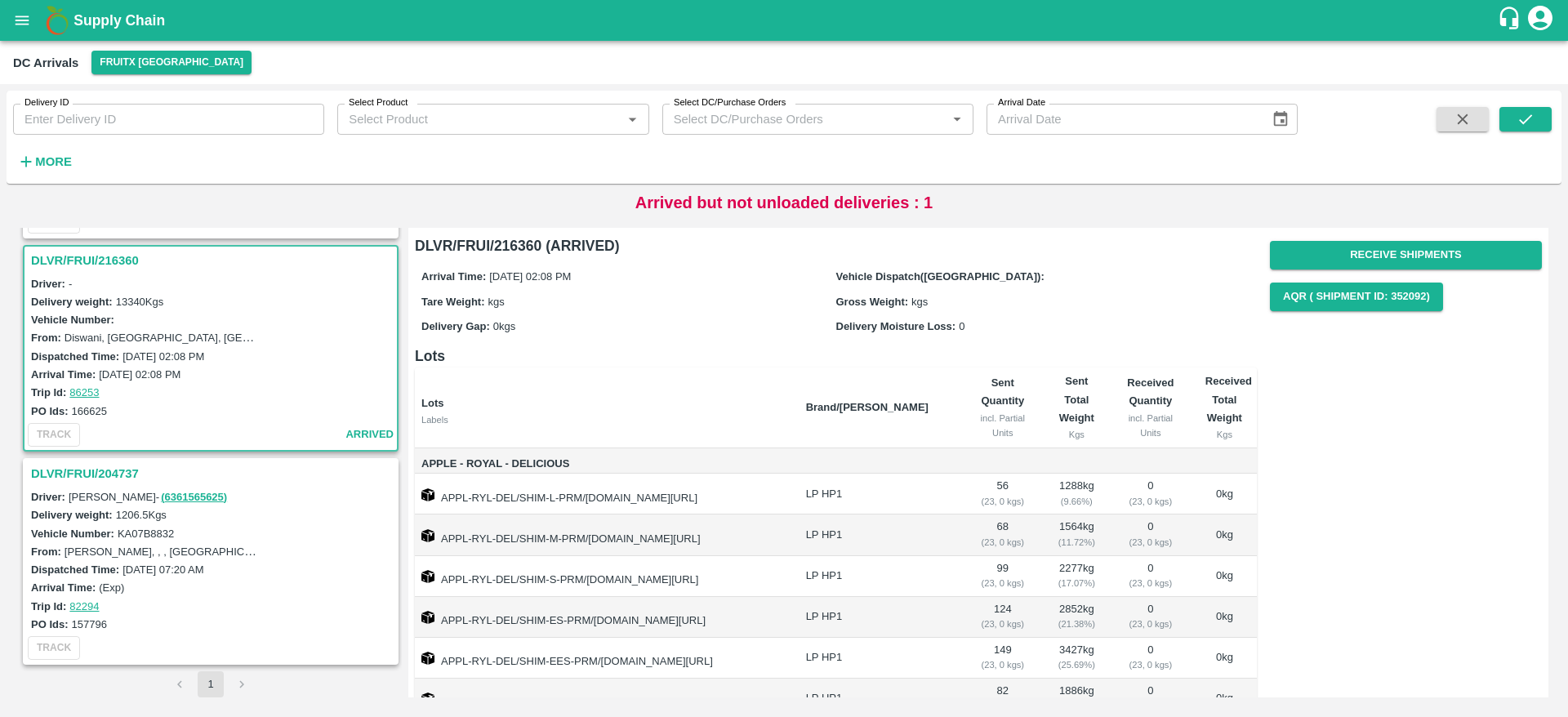
scroll to position [117, 0]
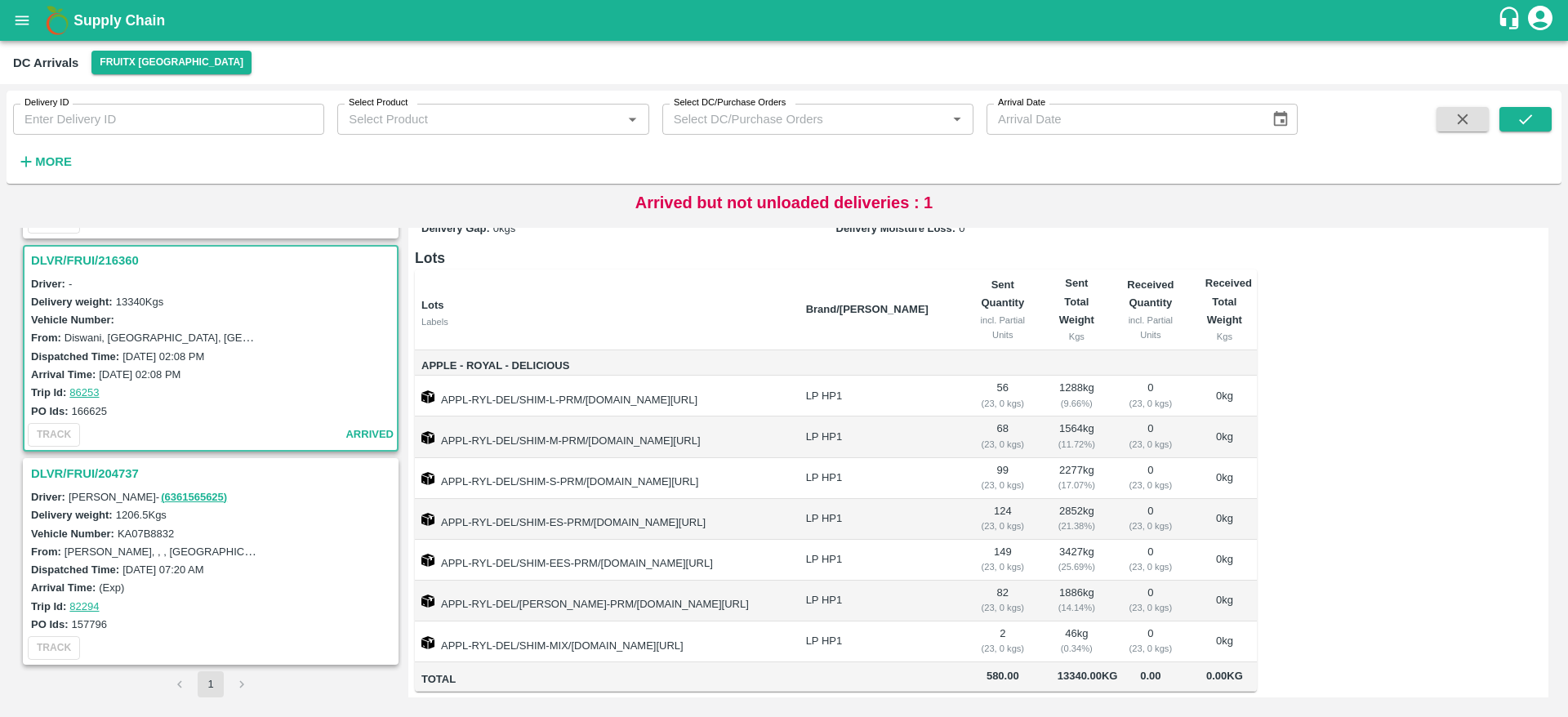
click at [82, 475] on h3 "DLVR/FRUI/204737" at bounding box center [213, 474] width 365 height 22
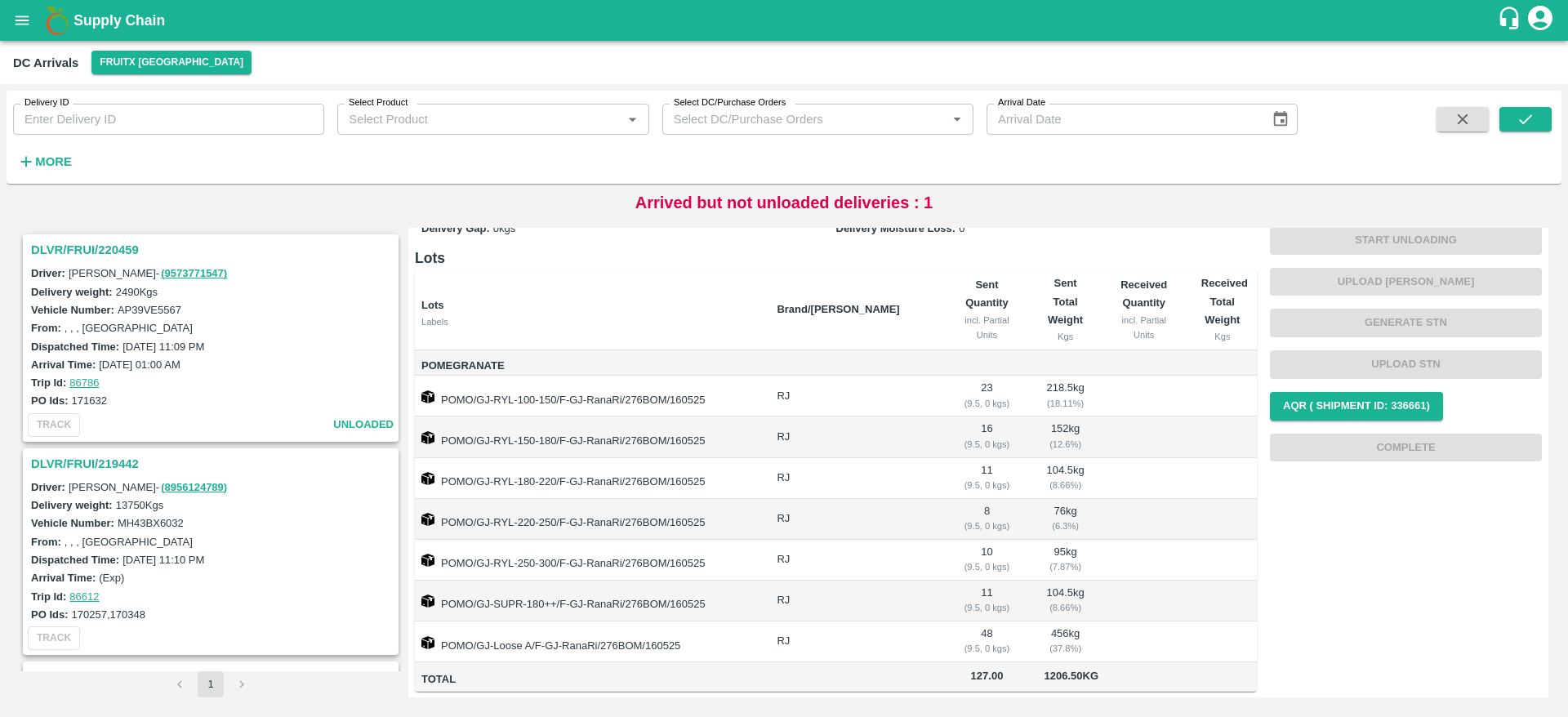
click at [877, 270] on th "Brand/[PERSON_NAME]" at bounding box center [853, 309] width 179 height 80
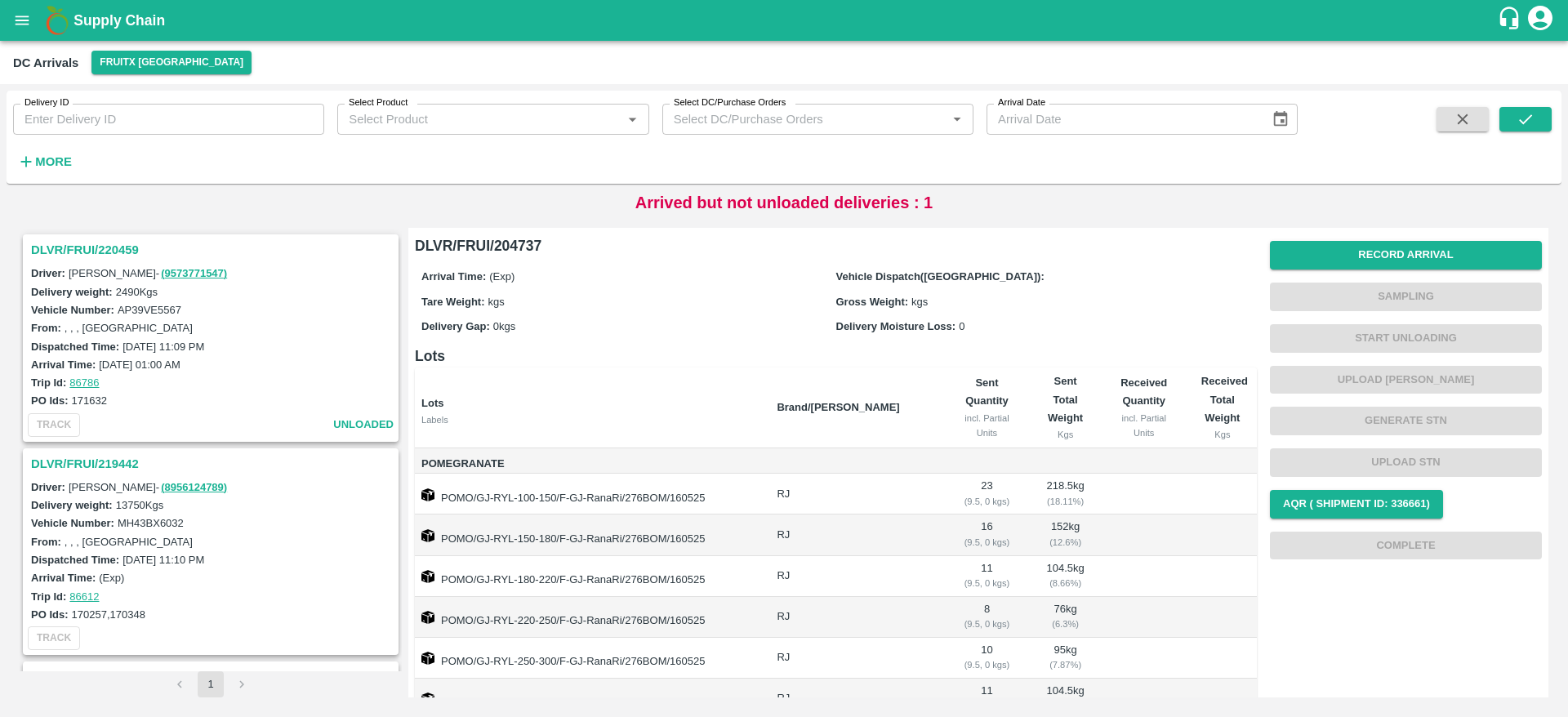
click at [72, 242] on h3 "DLVR/FRUI/220459" at bounding box center [213, 250] width 365 height 22
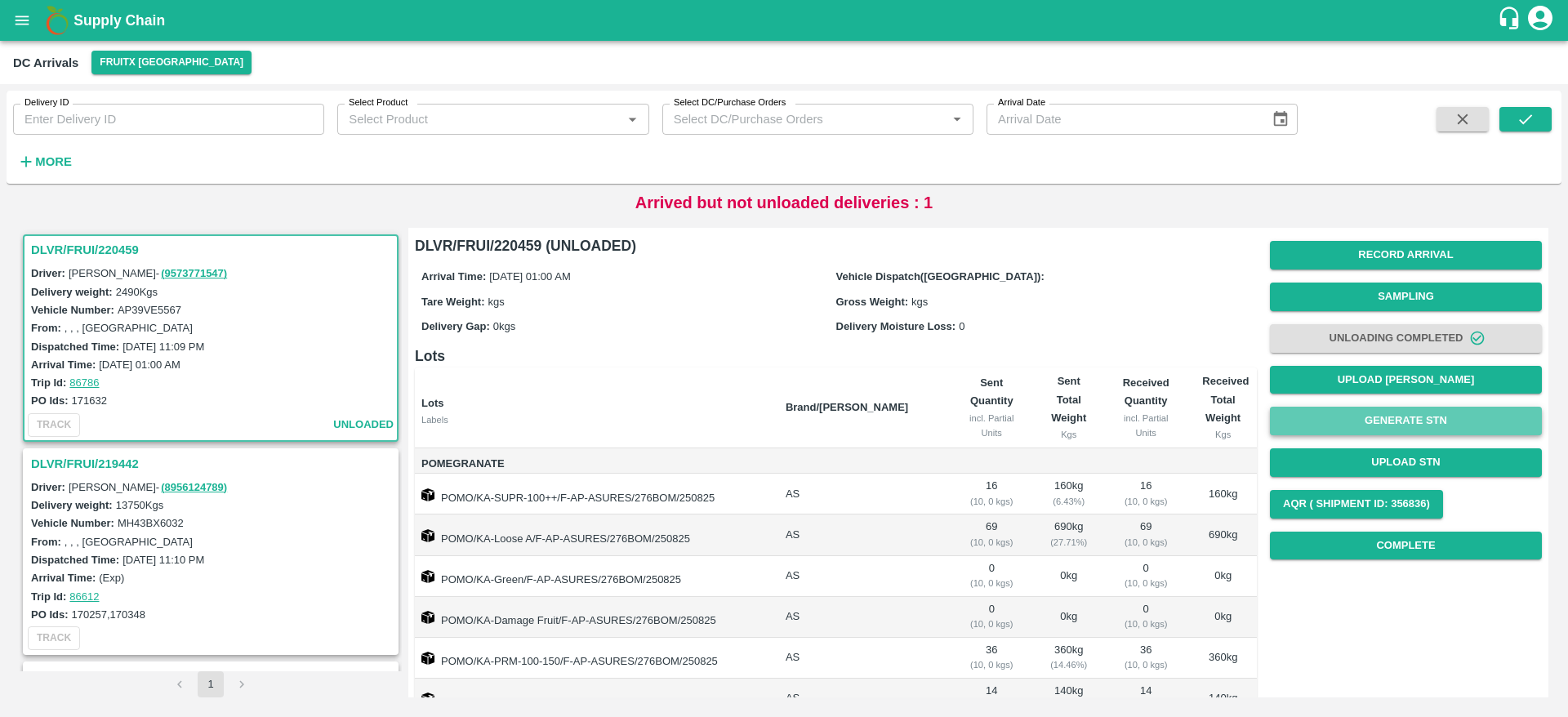
click at [1406, 429] on button "Generate STN" at bounding box center [1405, 421] width 272 height 28
click at [1157, 158] on div "Delivery ID Delivery ID Select Product Select Product   * Select DC/Purchase Or…" at bounding box center [648, 132] width 1297 height 85
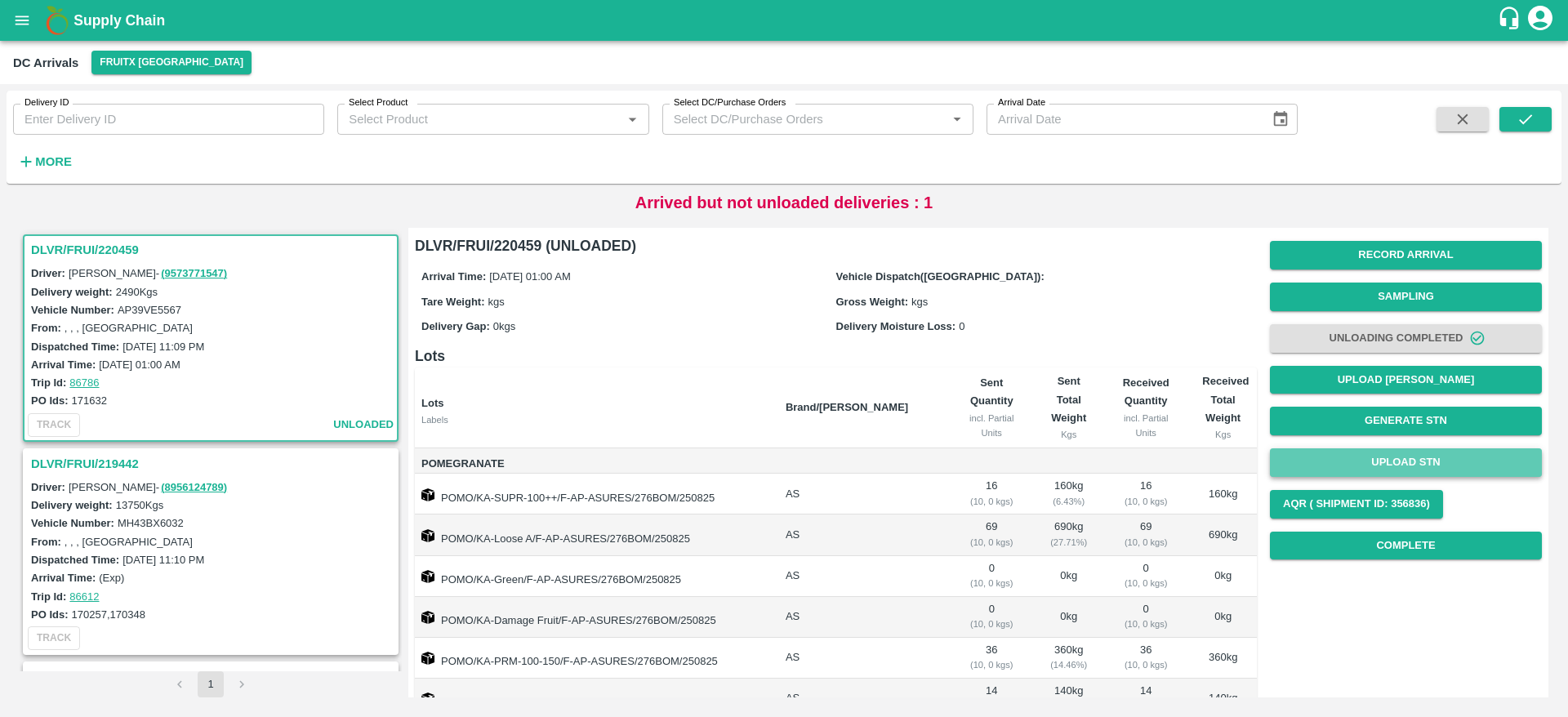
click at [1412, 466] on button "Upload STN" at bounding box center [1405, 462] width 272 height 28
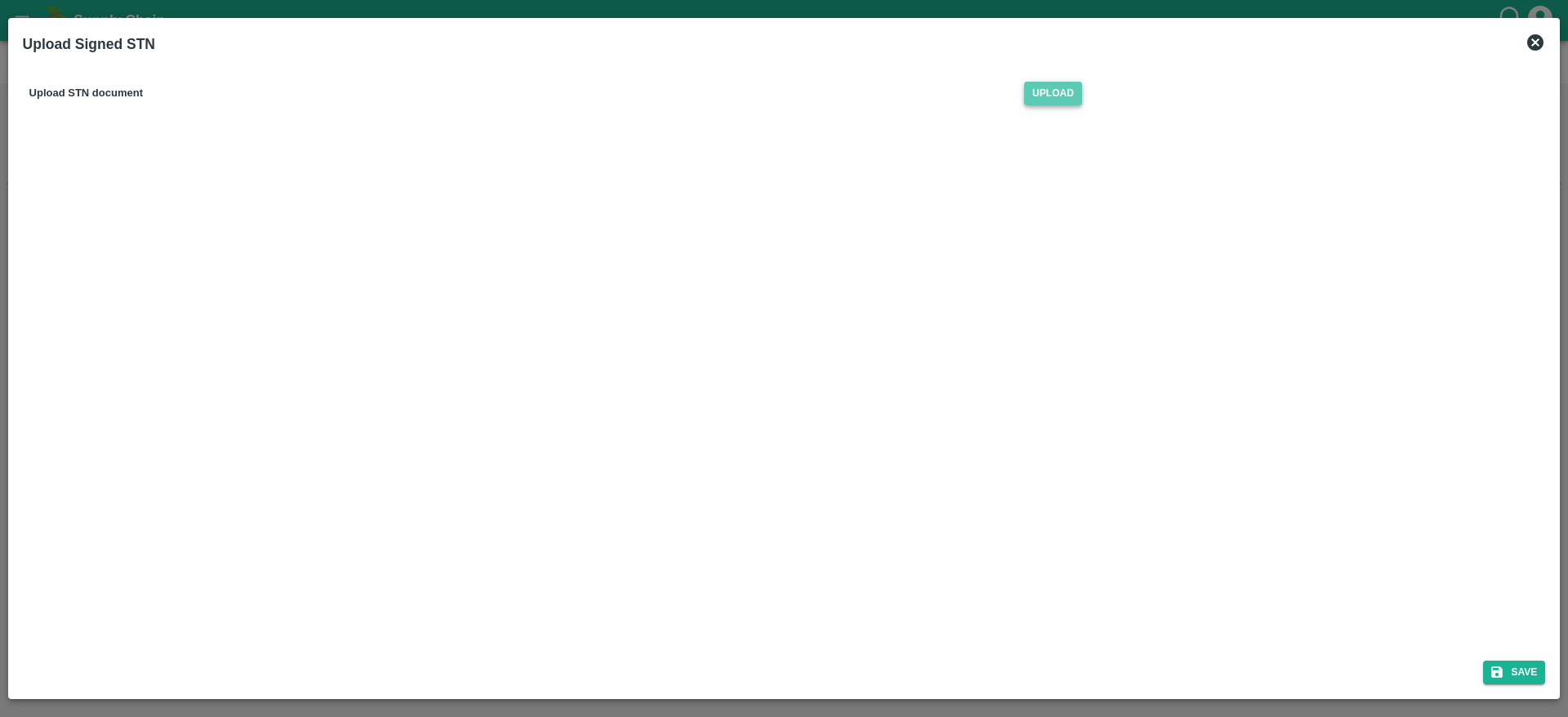
click at [1040, 103] on span "Upload" at bounding box center [1053, 93] width 58 height 23
click at [0, 0] on input "Upload" at bounding box center [0, 0] width 0 height 0
click at [1511, 662] on button "Save" at bounding box center [1514, 672] width 62 height 23
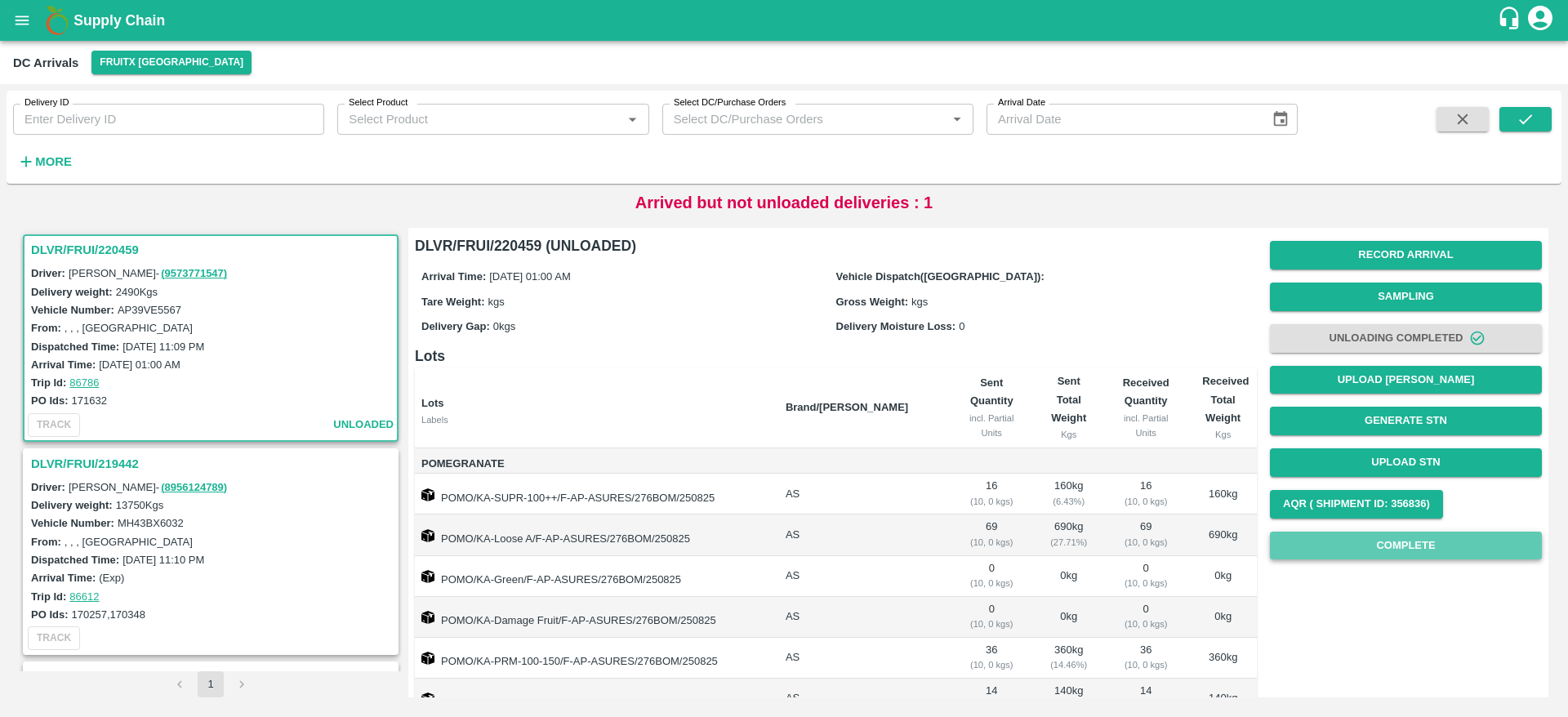
click at [1400, 546] on button "Complete" at bounding box center [1405, 546] width 272 height 28
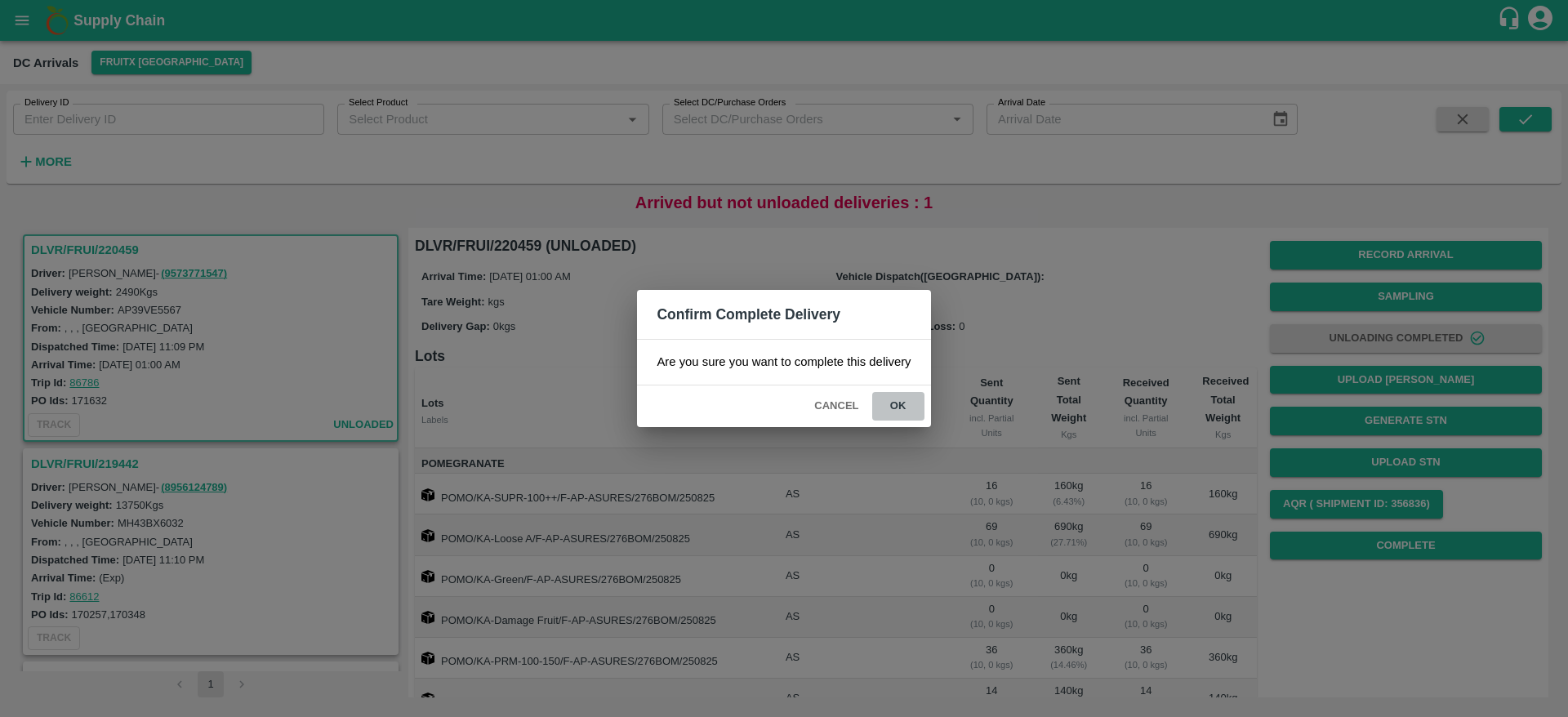
click at [893, 404] on button "ok" at bounding box center [898, 406] width 53 height 28
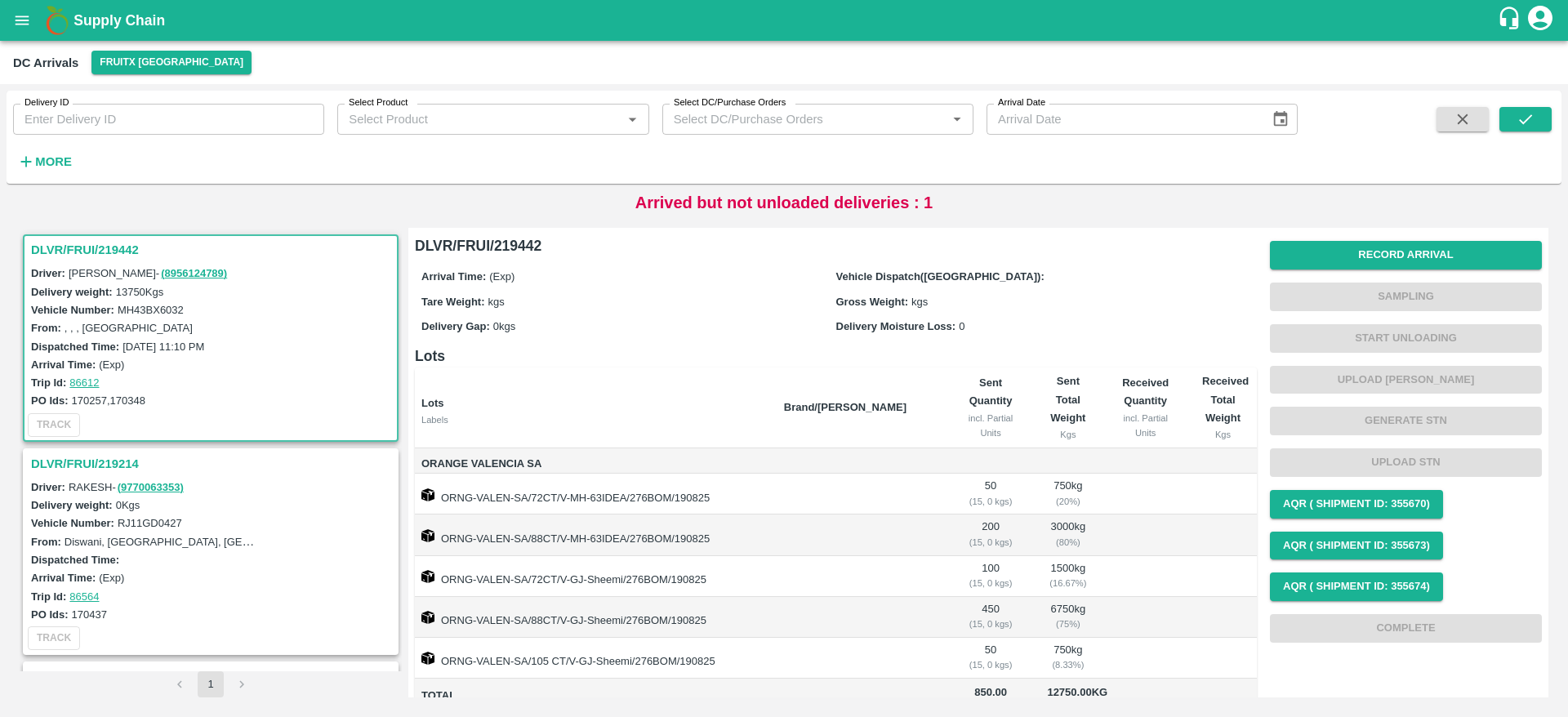
scroll to position [149, 0]
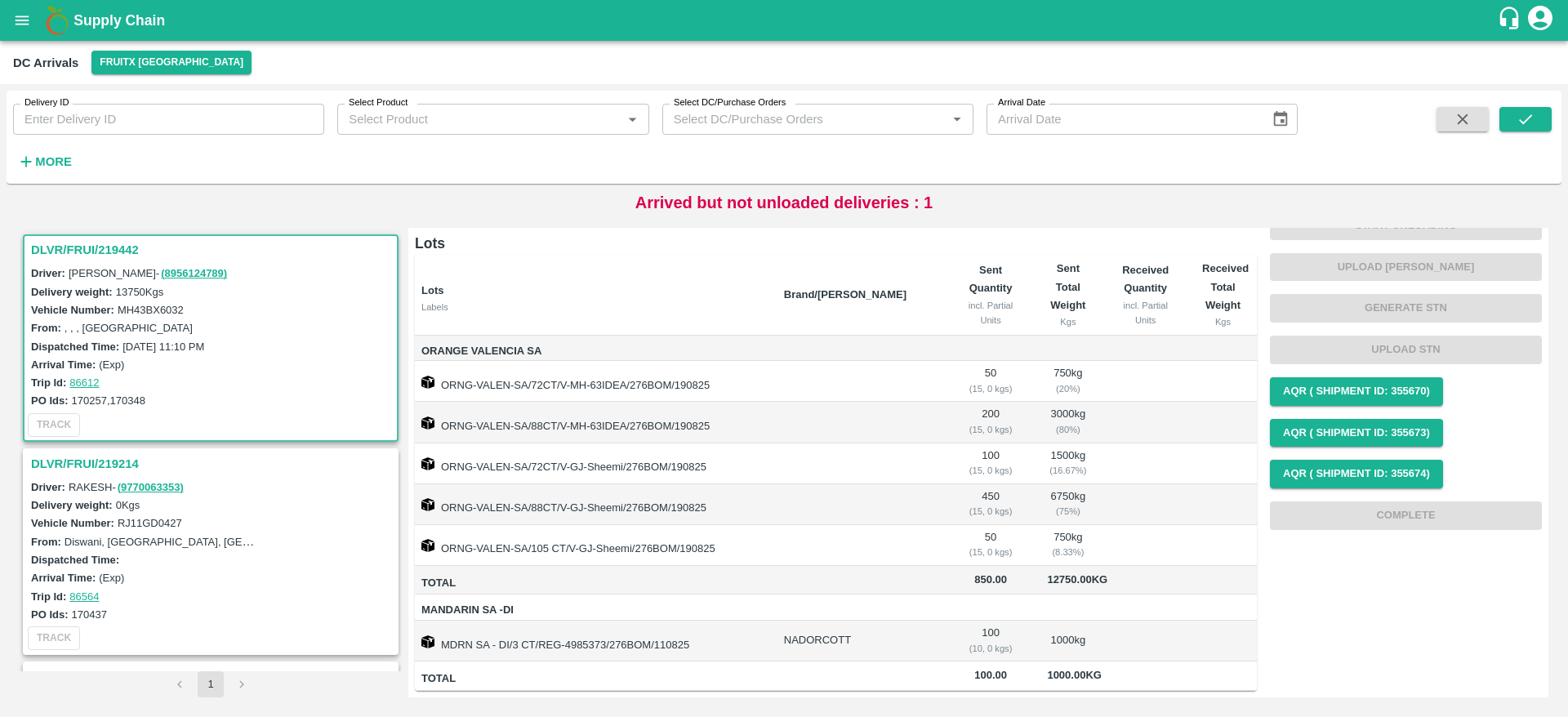
click at [44, 172] on button "More" at bounding box center [44, 162] width 63 height 28
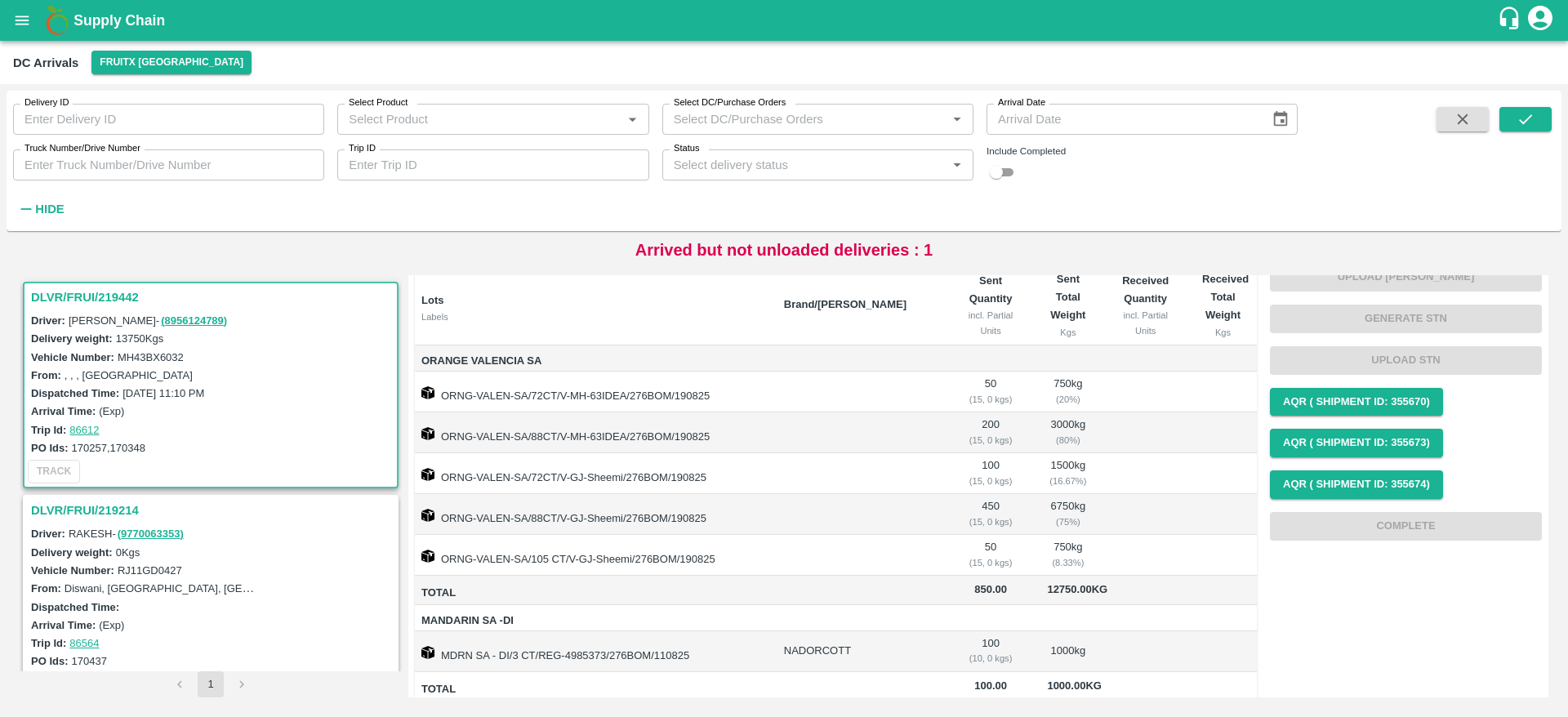
click at [839, 179] on div "Status   *" at bounding box center [817, 164] width 311 height 31
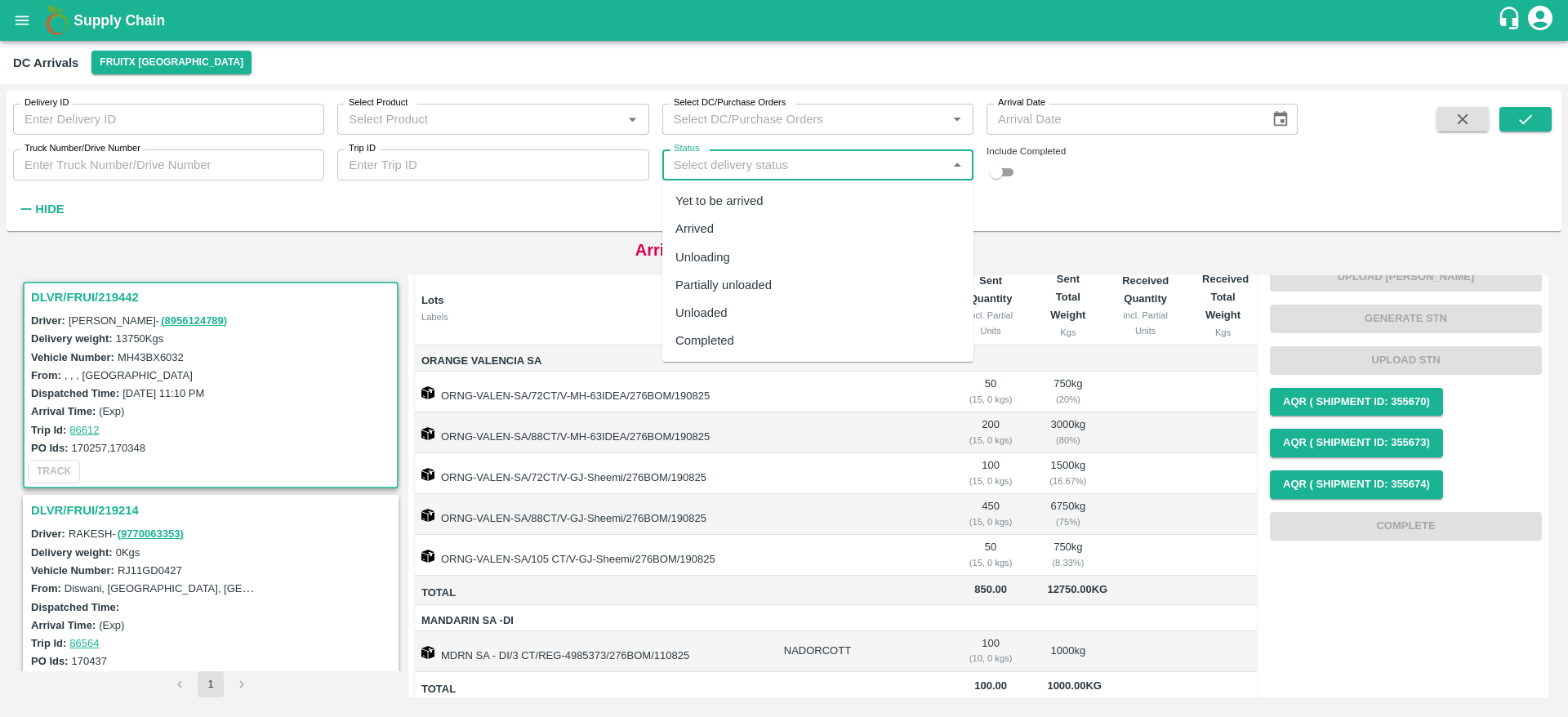
click at [774, 334] on div "Completed" at bounding box center [817, 341] width 311 height 28
type input "Completed"
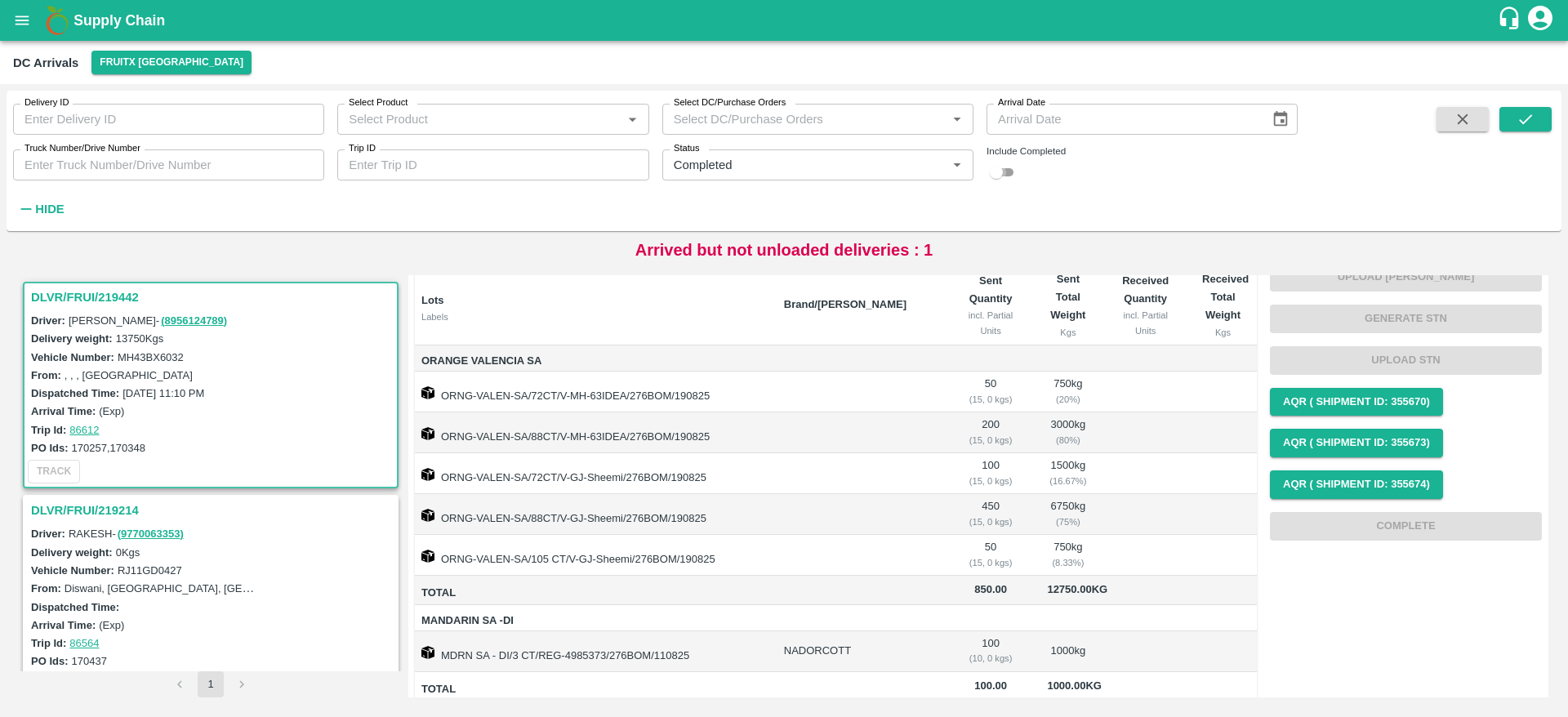
click at [1008, 176] on input "checkbox" at bounding box center [996, 172] width 59 height 20
checkbox input "true"
click at [1538, 119] on button "submit" at bounding box center [1526, 119] width 53 height 24
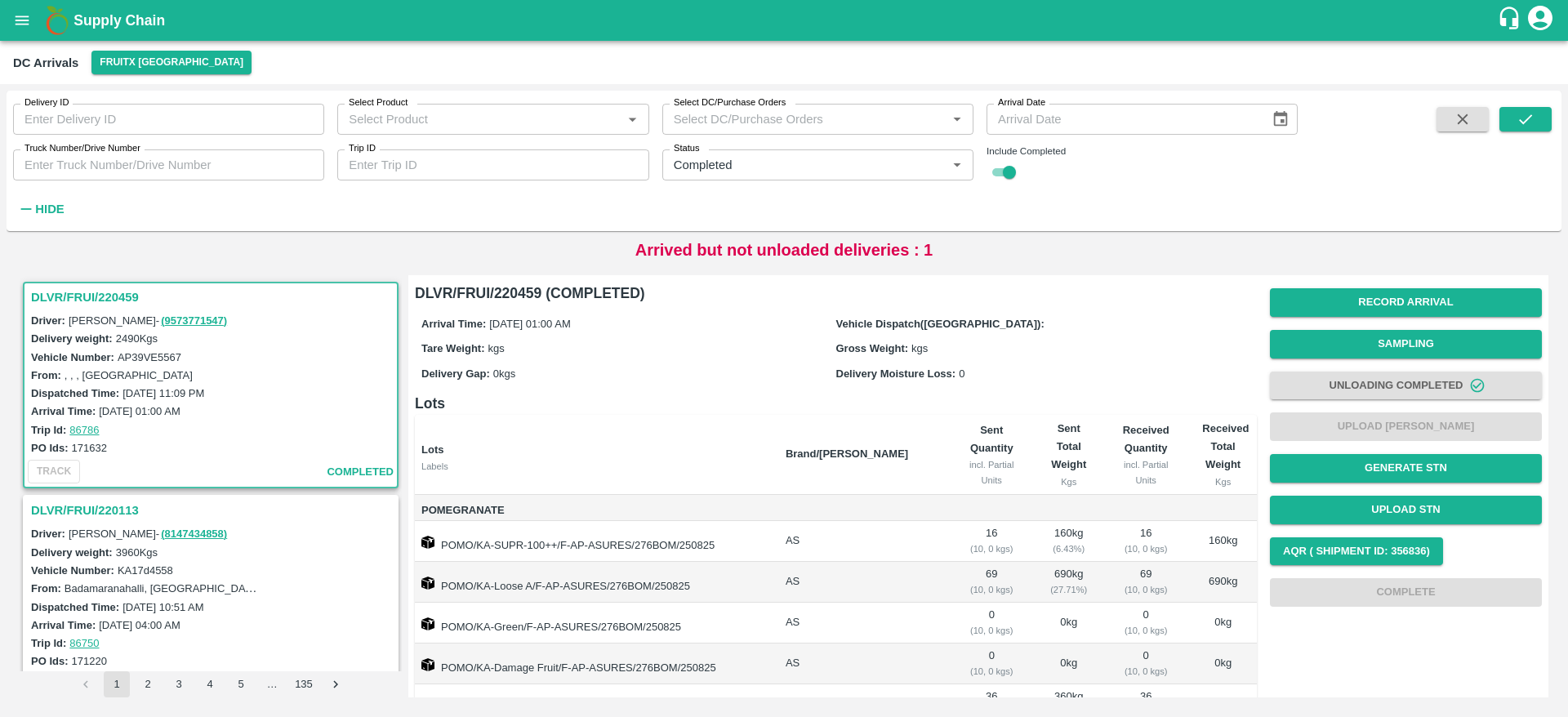
click at [112, 518] on h3 "DLVR/FRUI/220113" at bounding box center [213, 510] width 365 height 22
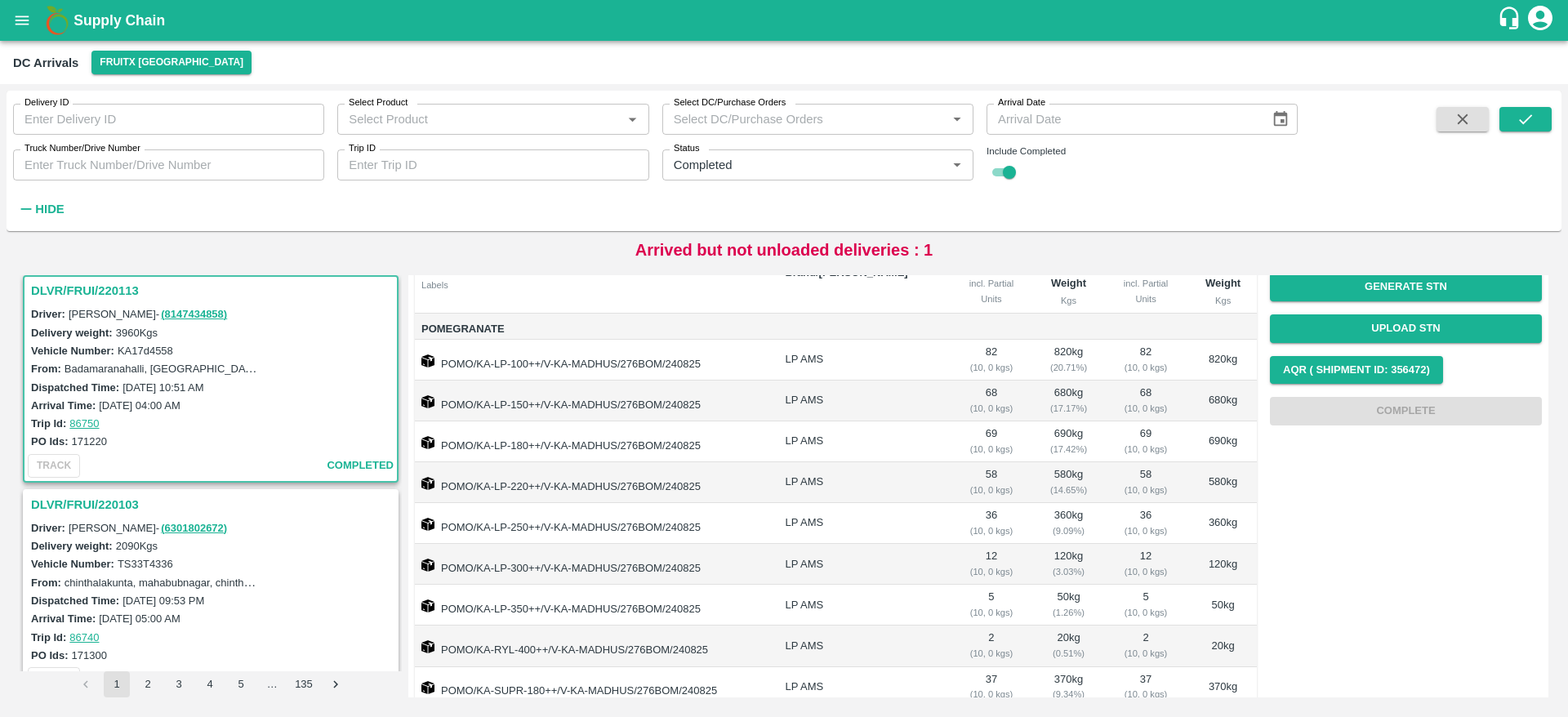
scroll to position [427, 0]
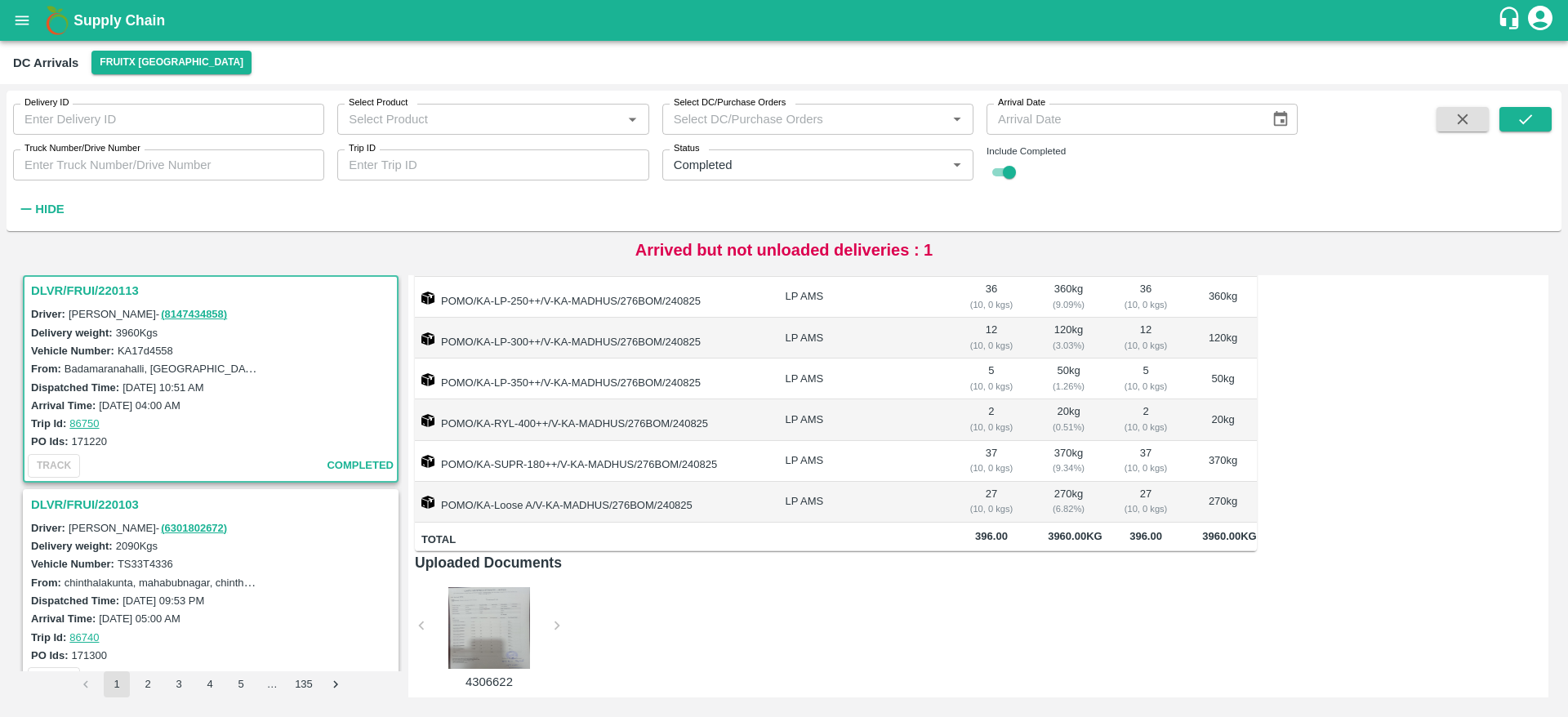
click at [65, 514] on h3 "DLVR/FRUI/220103" at bounding box center [213, 505] width 365 height 22
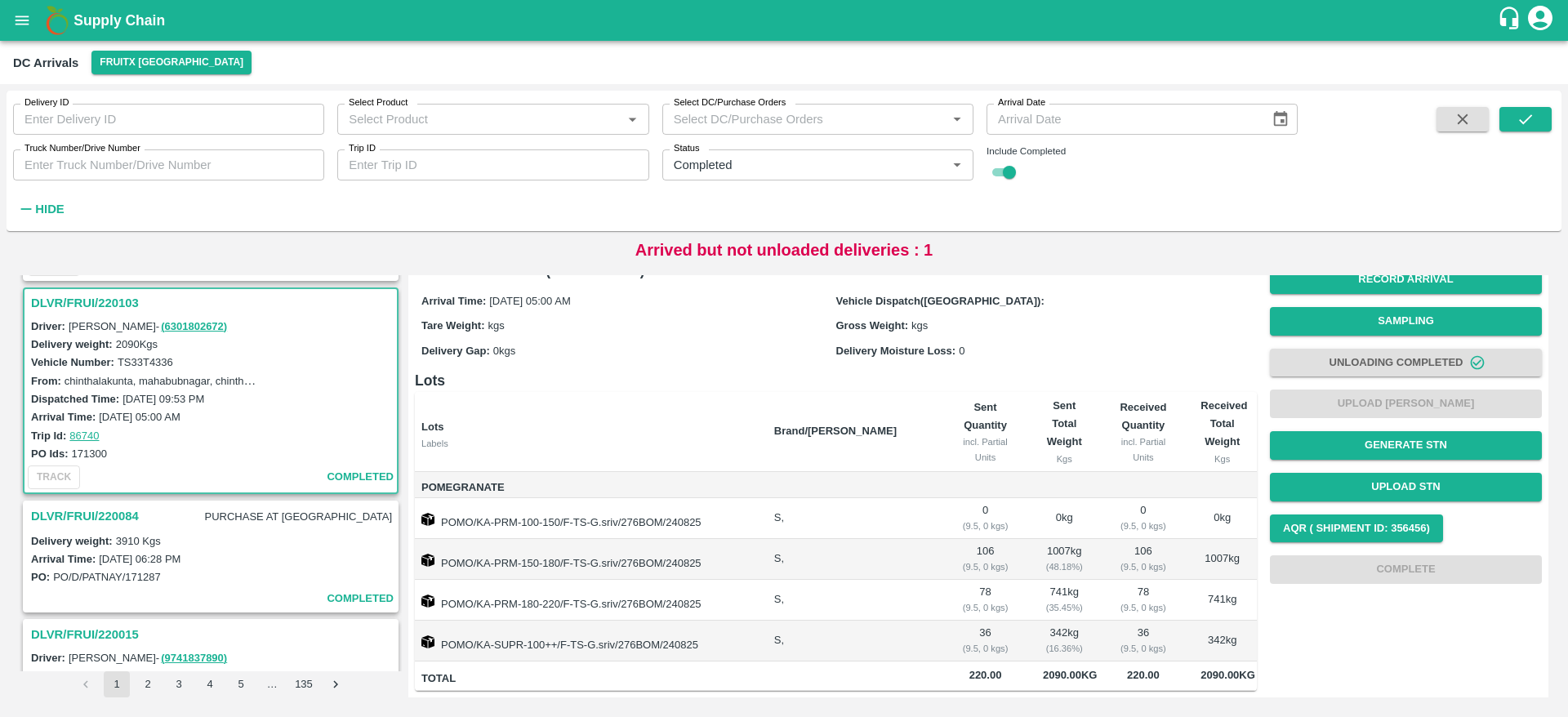
scroll to position [424, 0]
click at [76, 520] on h3 "DLVR/FRUI/220084" at bounding box center [85, 513] width 108 height 22
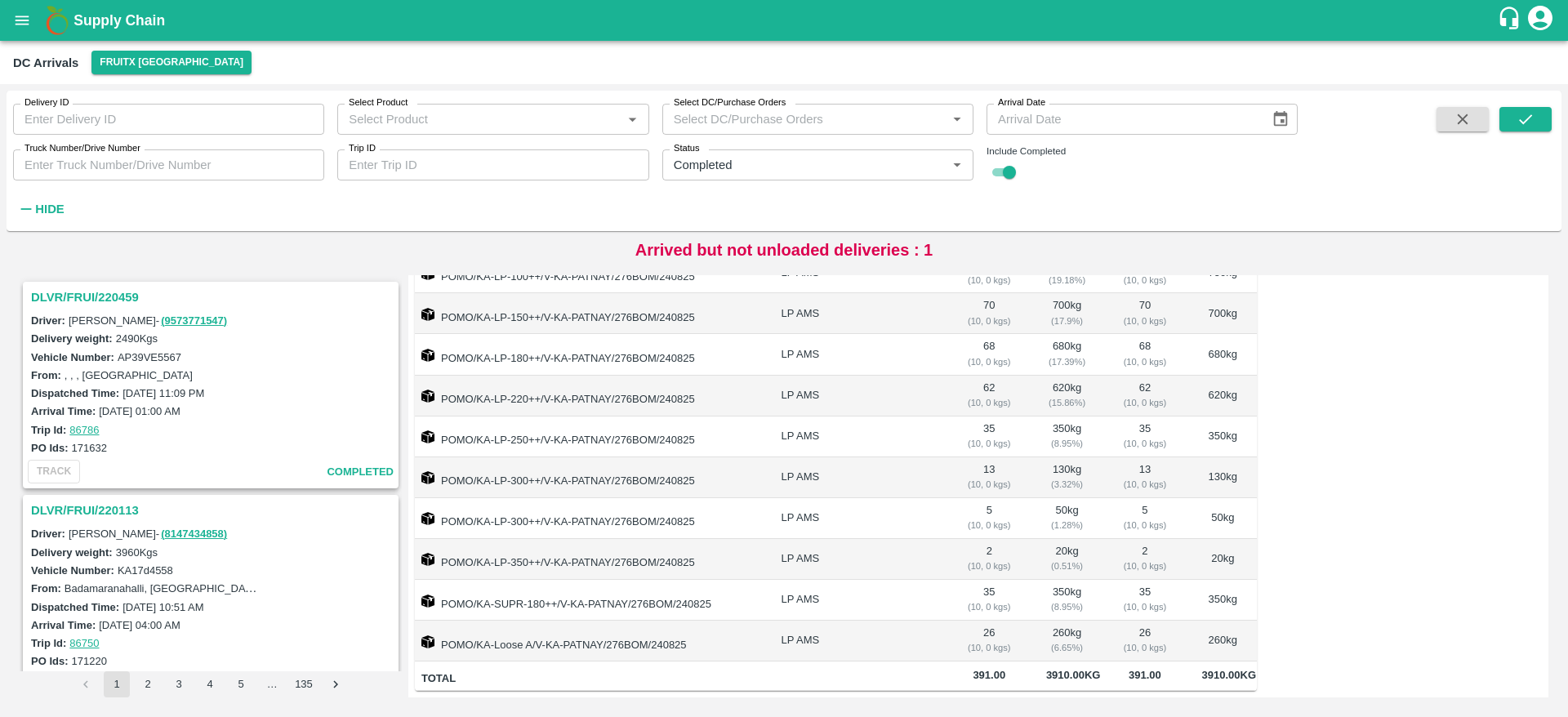
click at [83, 290] on h3 "DLVR/FRUI/220459" at bounding box center [213, 297] width 365 height 22
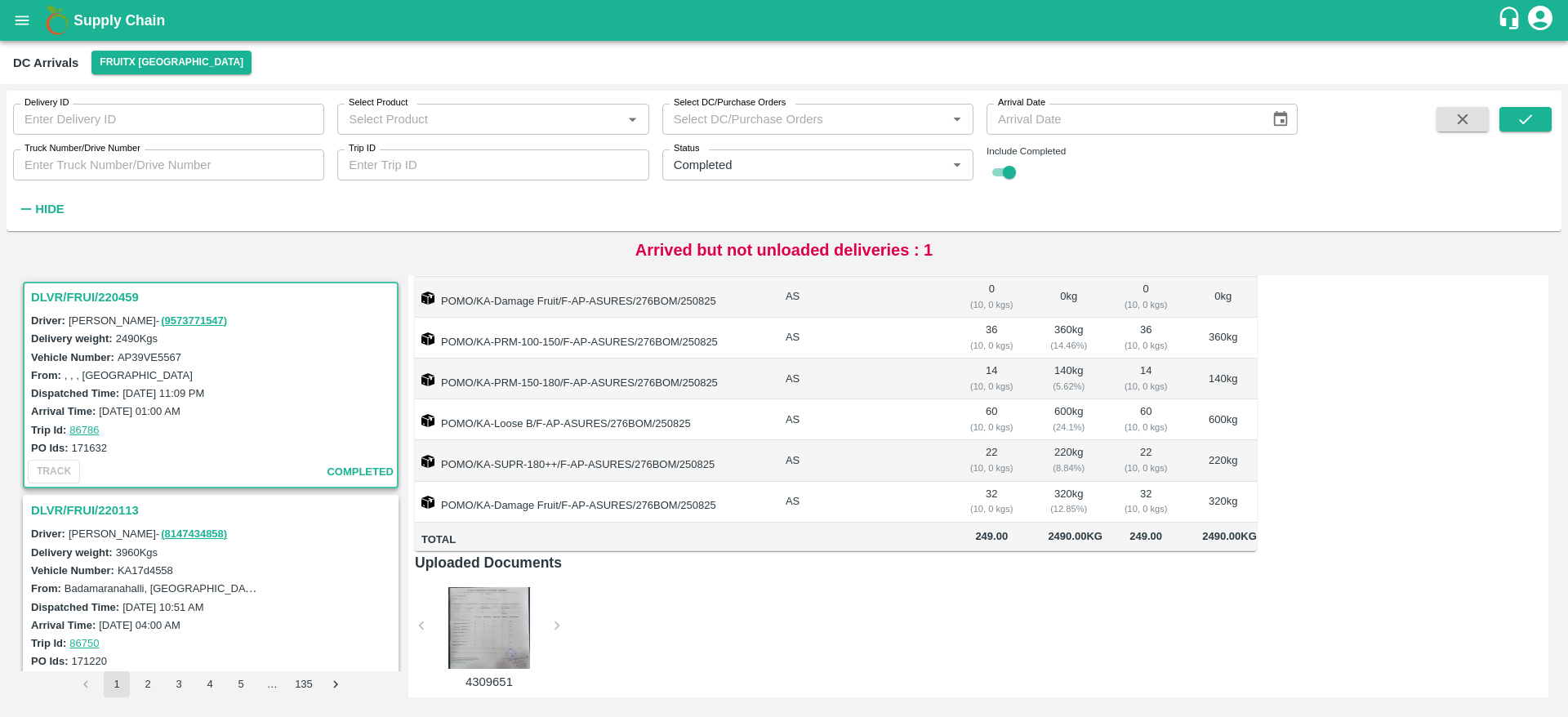
scroll to position [100, 0]
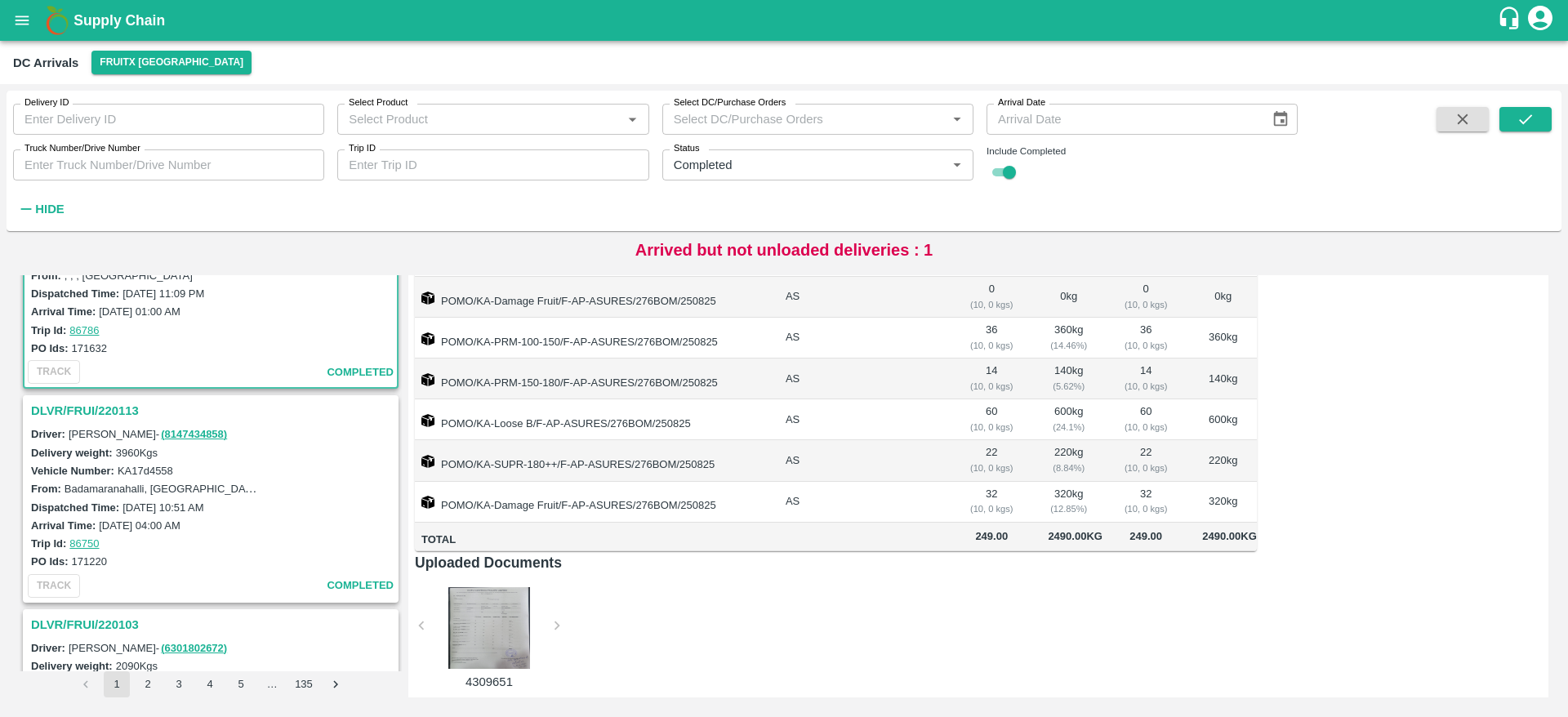
click at [97, 412] on h3 "DLVR/FRUI/220113" at bounding box center [213, 411] width 365 height 22
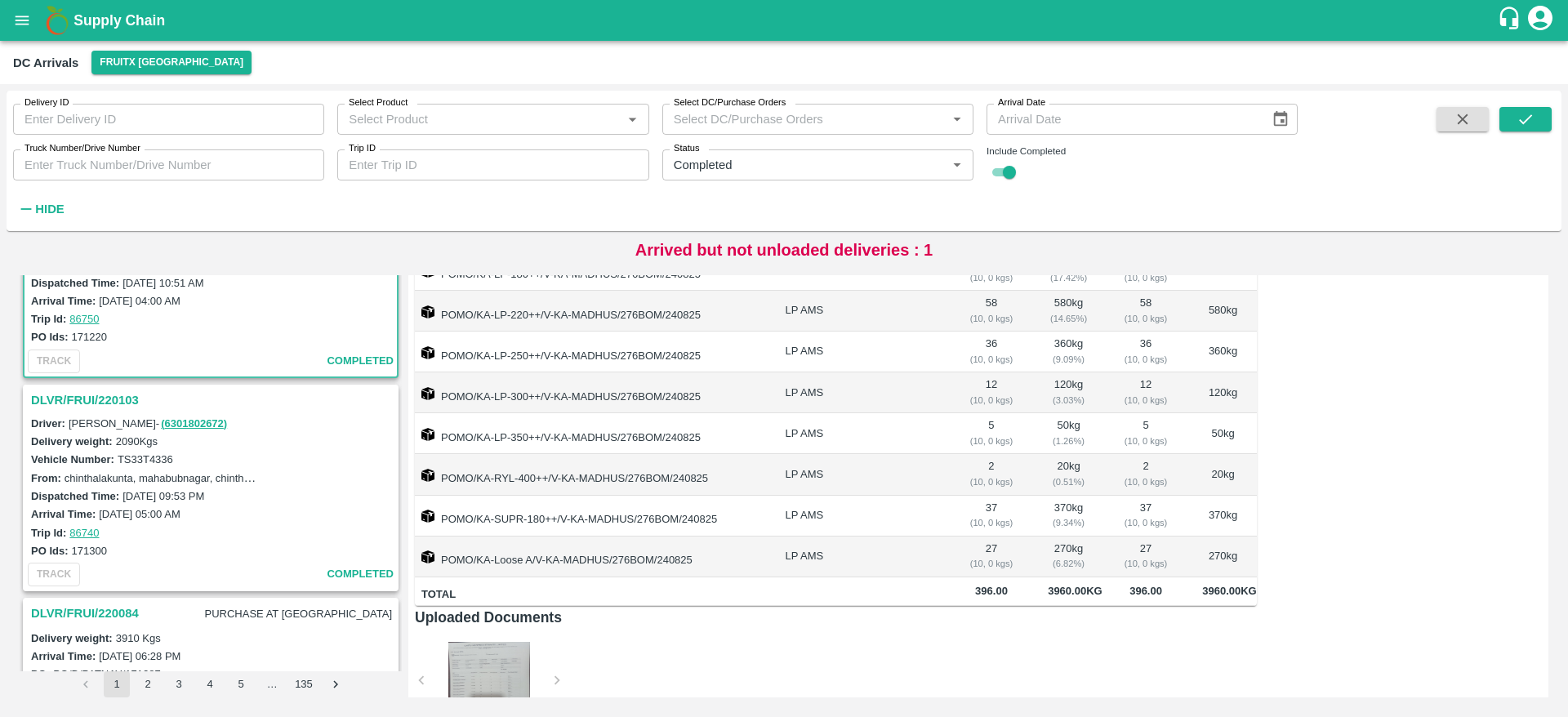
scroll to position [327, 0]
click at [58, 388] on h3 "DLVR/FRUI/220103" at bounding box center [213, 397] width 365 height 22
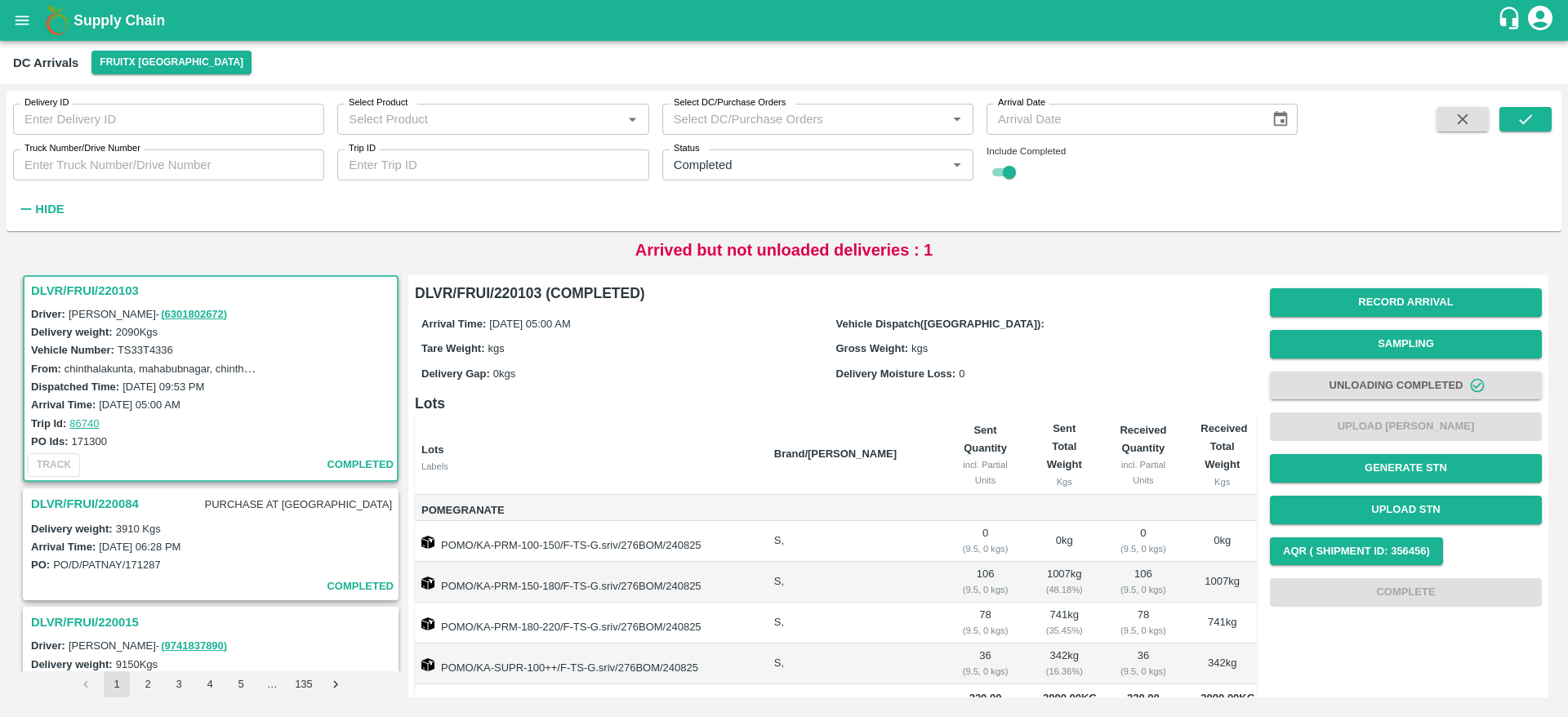
scroll to position [41, 0]
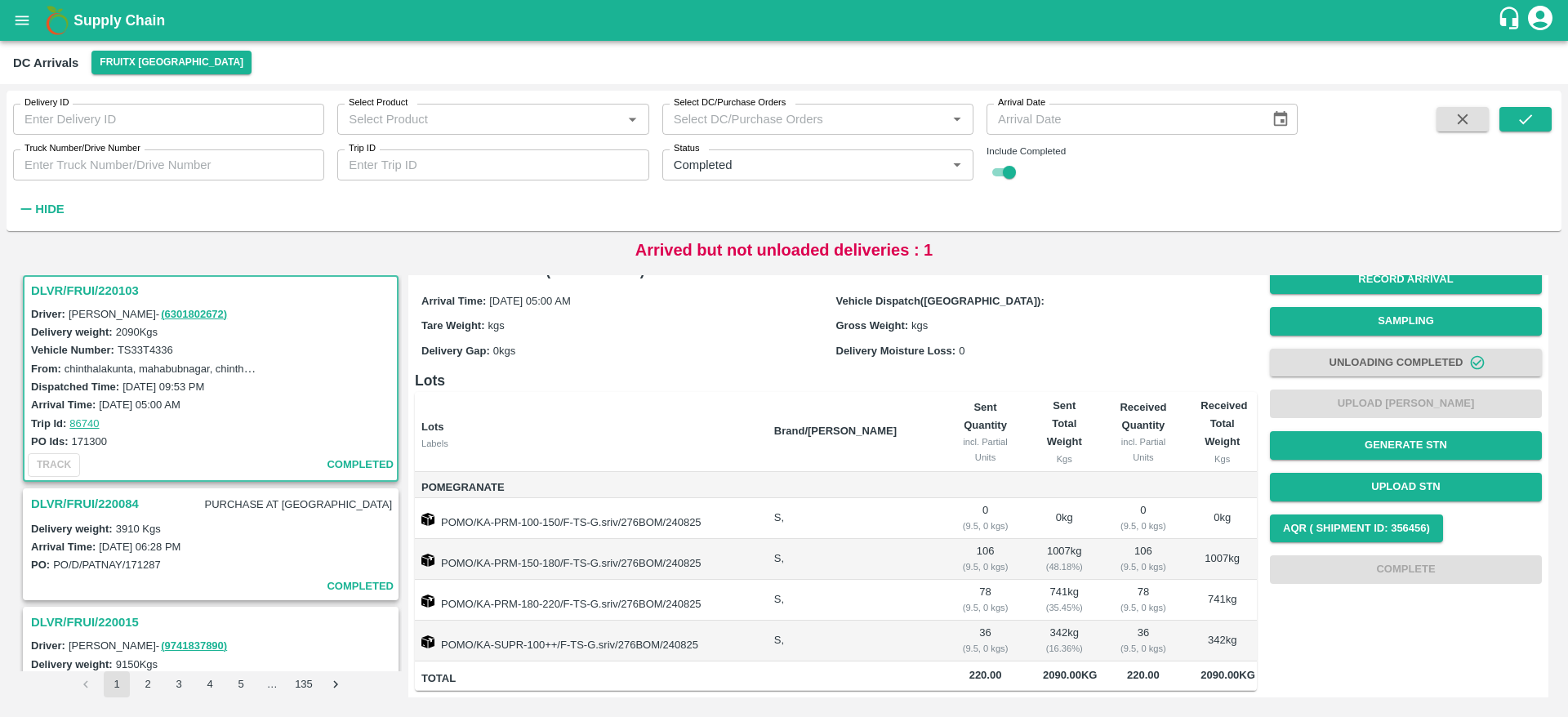
click at [109, 498] on h3 "DLVR/FRUI/220084" at bounding box center [85, 504] width 108 height 22
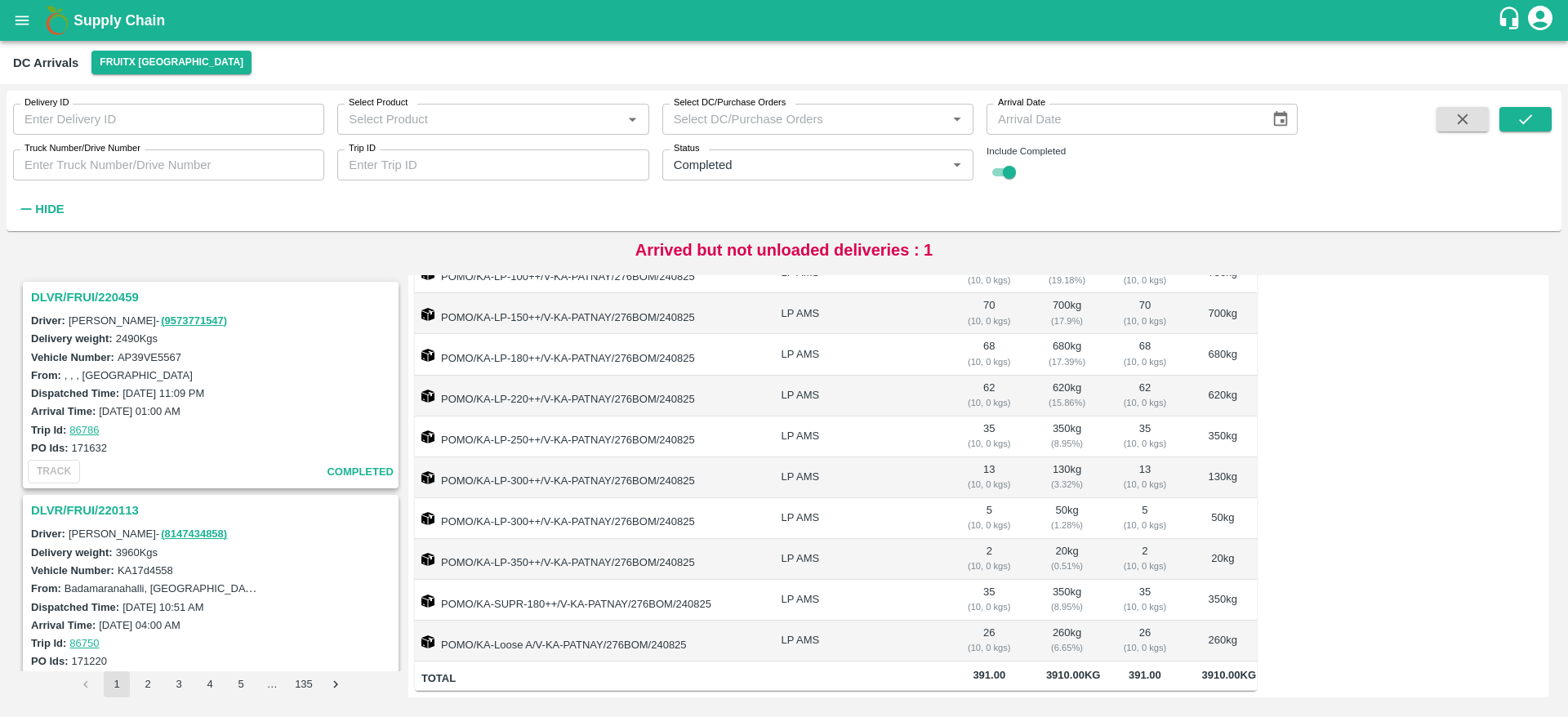
scroll to position [76, 0]
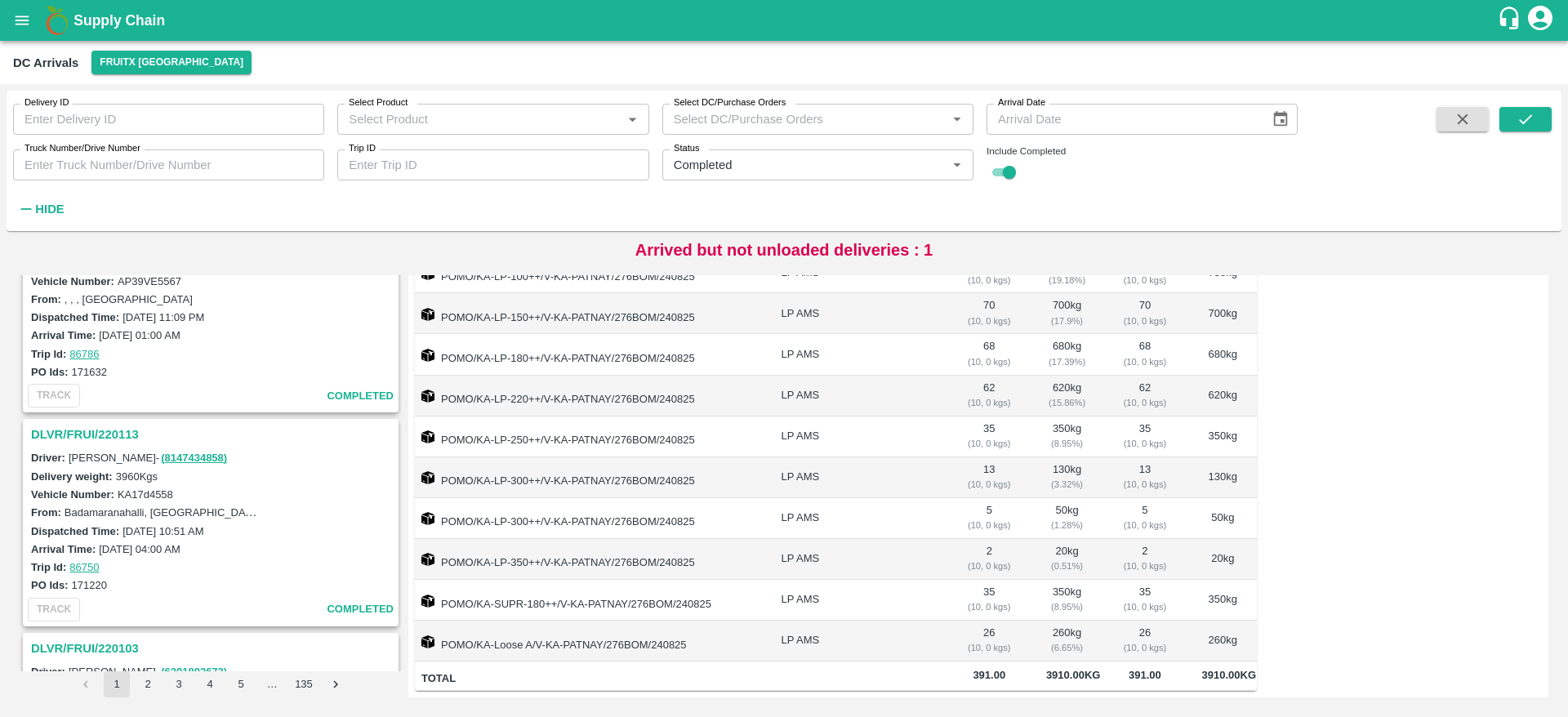
click at [66, 436] on h3 "DLVR/FRUI/220113" at bounding box center [213, 434] width 365 height 22
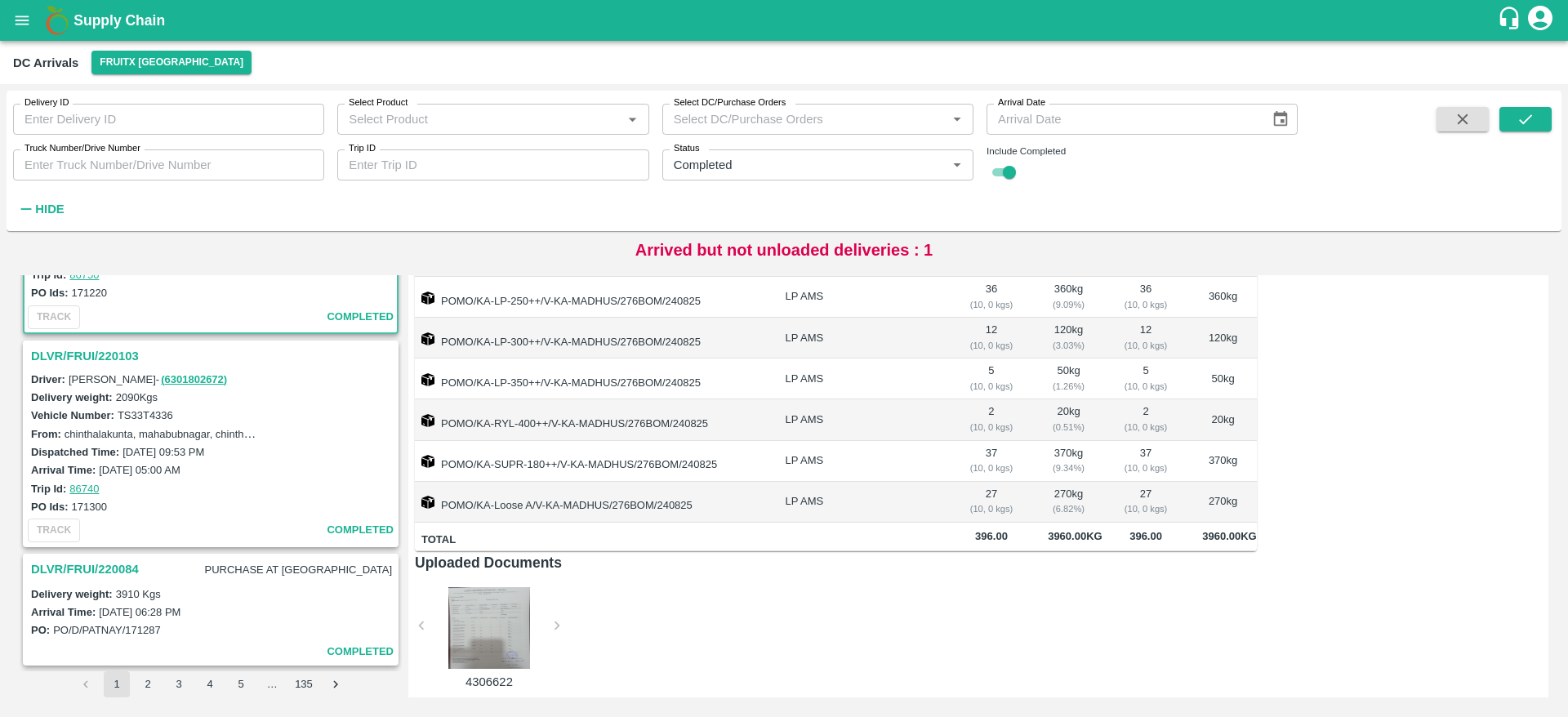
scroll to position [365, 0]
click at [90, 363] on h3 "DLVR/FRUI/220103" at bounding box center [213, 360] width 365 height 22
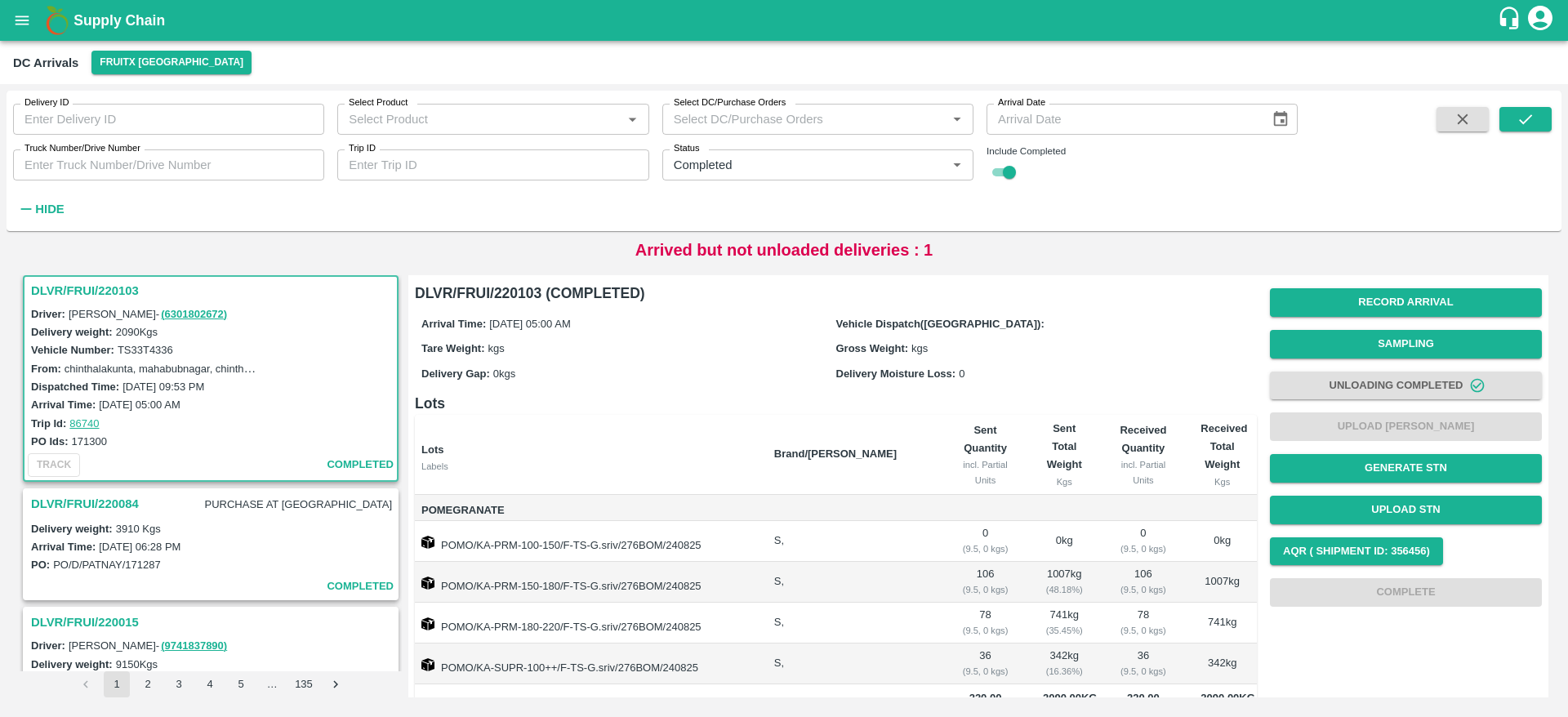
scroll to position [41, 0]
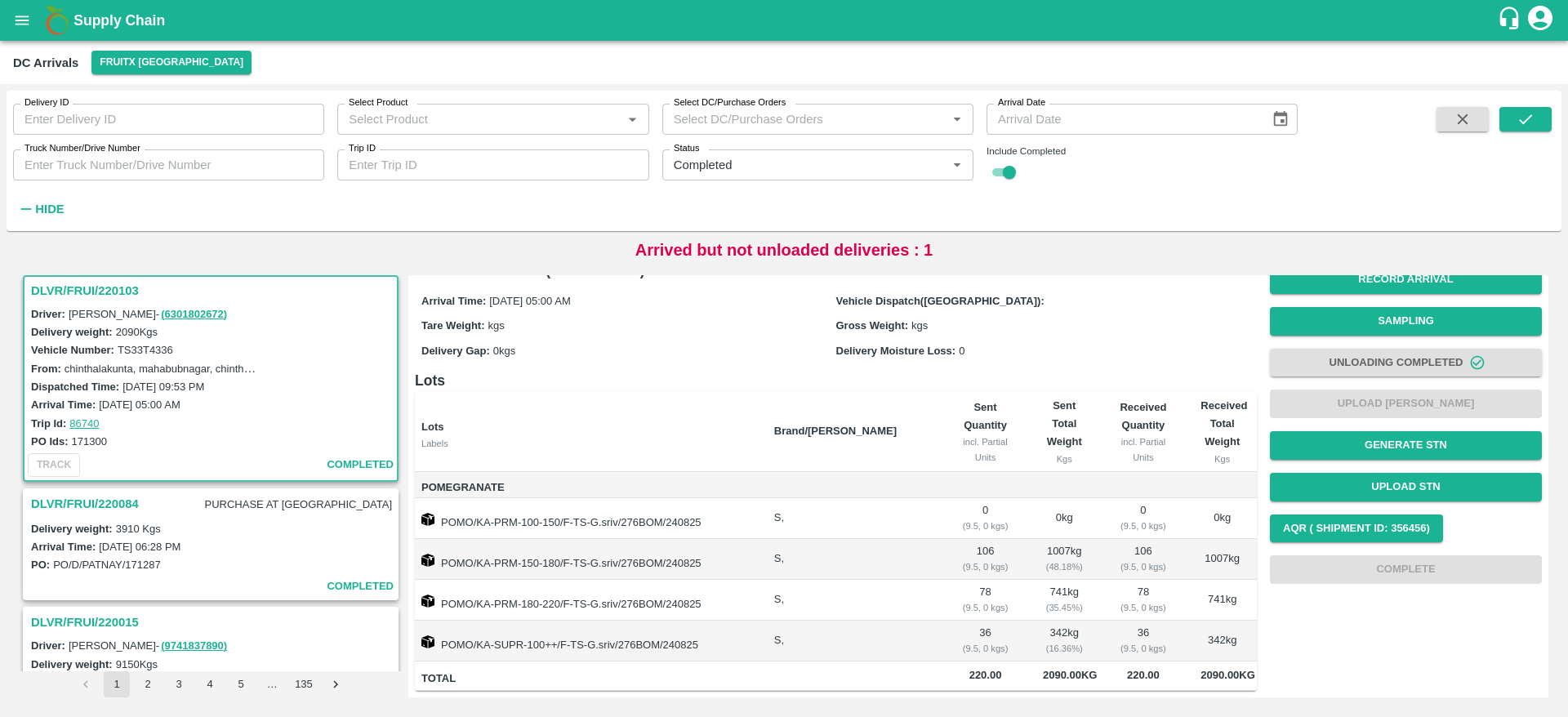
click at [97, 295] on h3 "DLVR/FRUI/220103" at bounding box center [213, 290] width 365 height 22
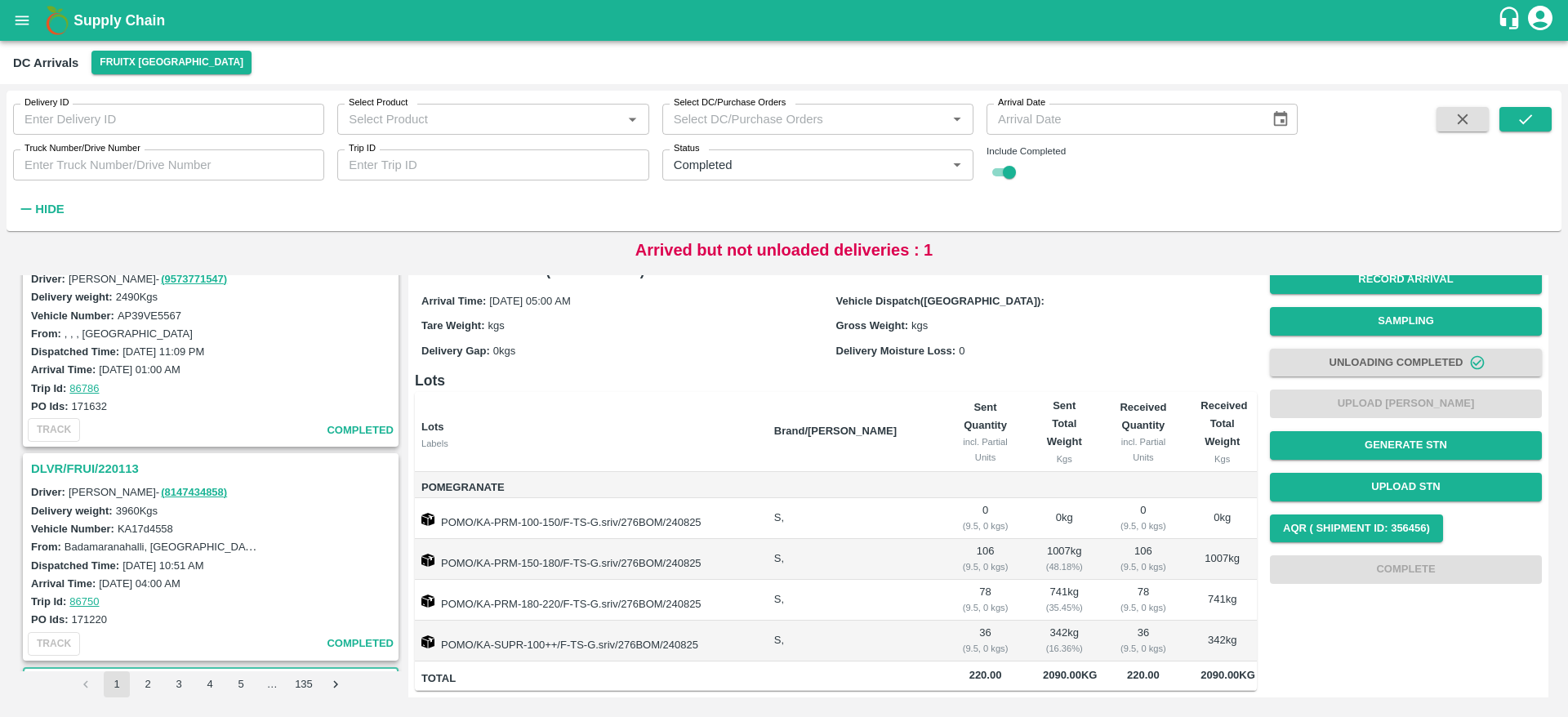
scroll to position [0, 0]
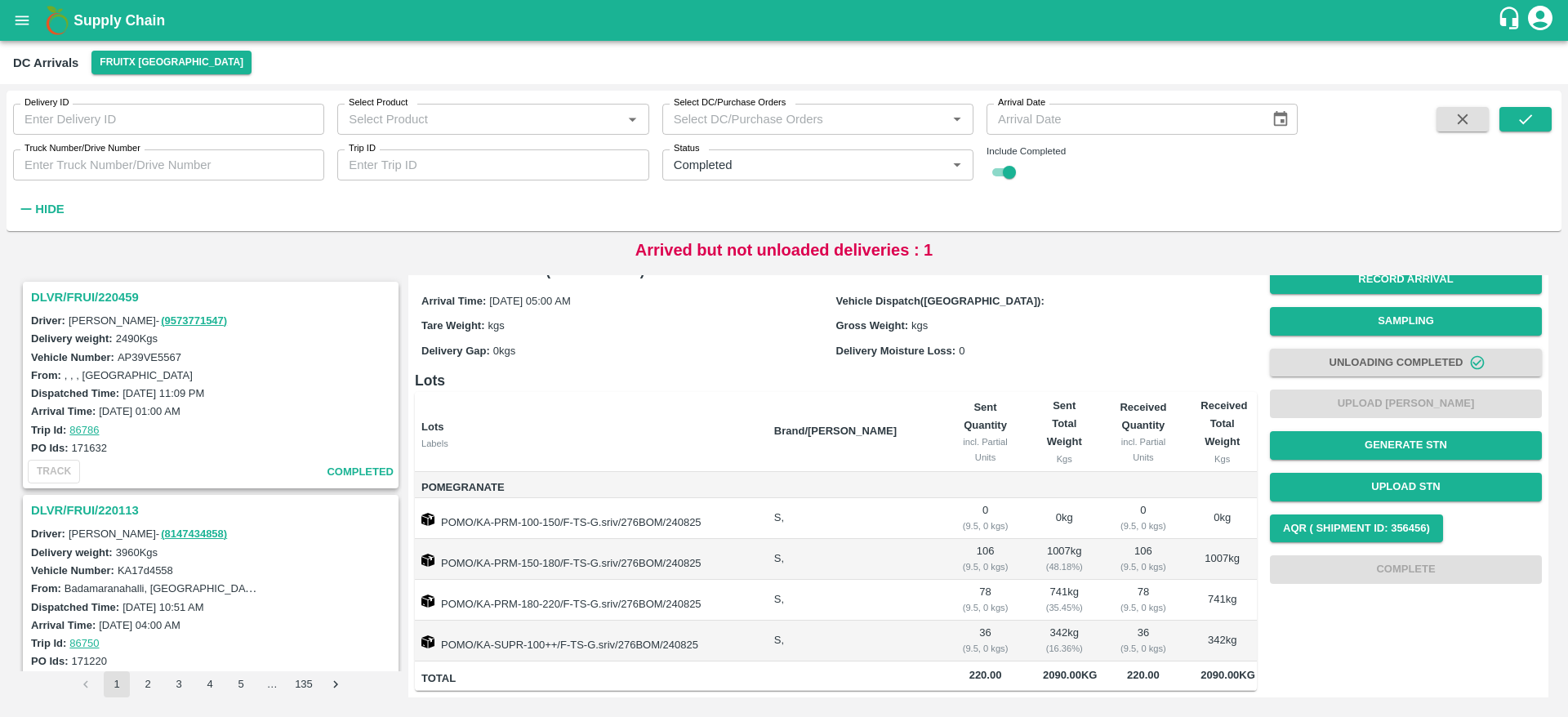
click at [79, 508] on h3 "DLVR/FRUI/220113" at bounding box center [213, 510] width 365 height 22
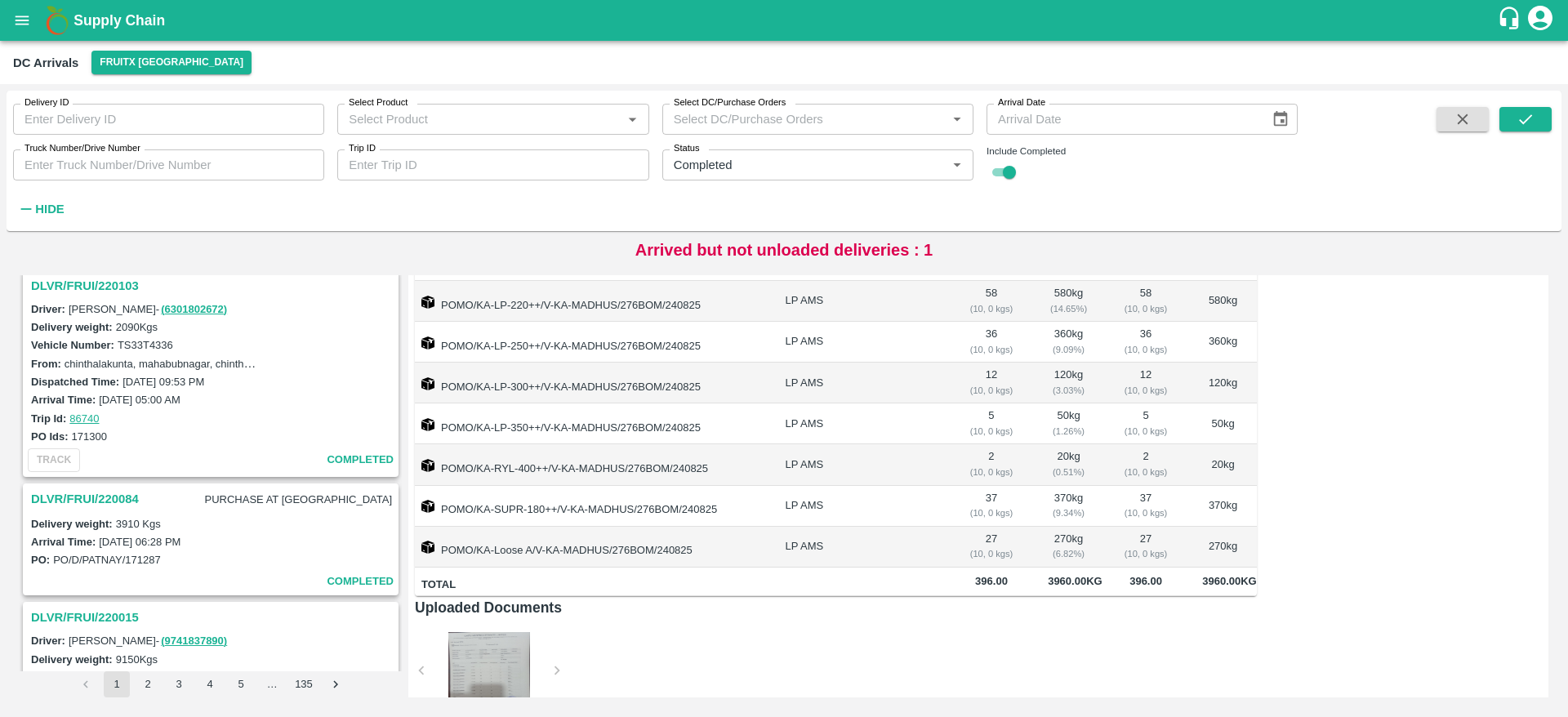
scroll to position [441, 0]
click at [109, 498] on h3 "DLVR/FRUI/220084" at bounding box center [85, 496] width 108 height 22
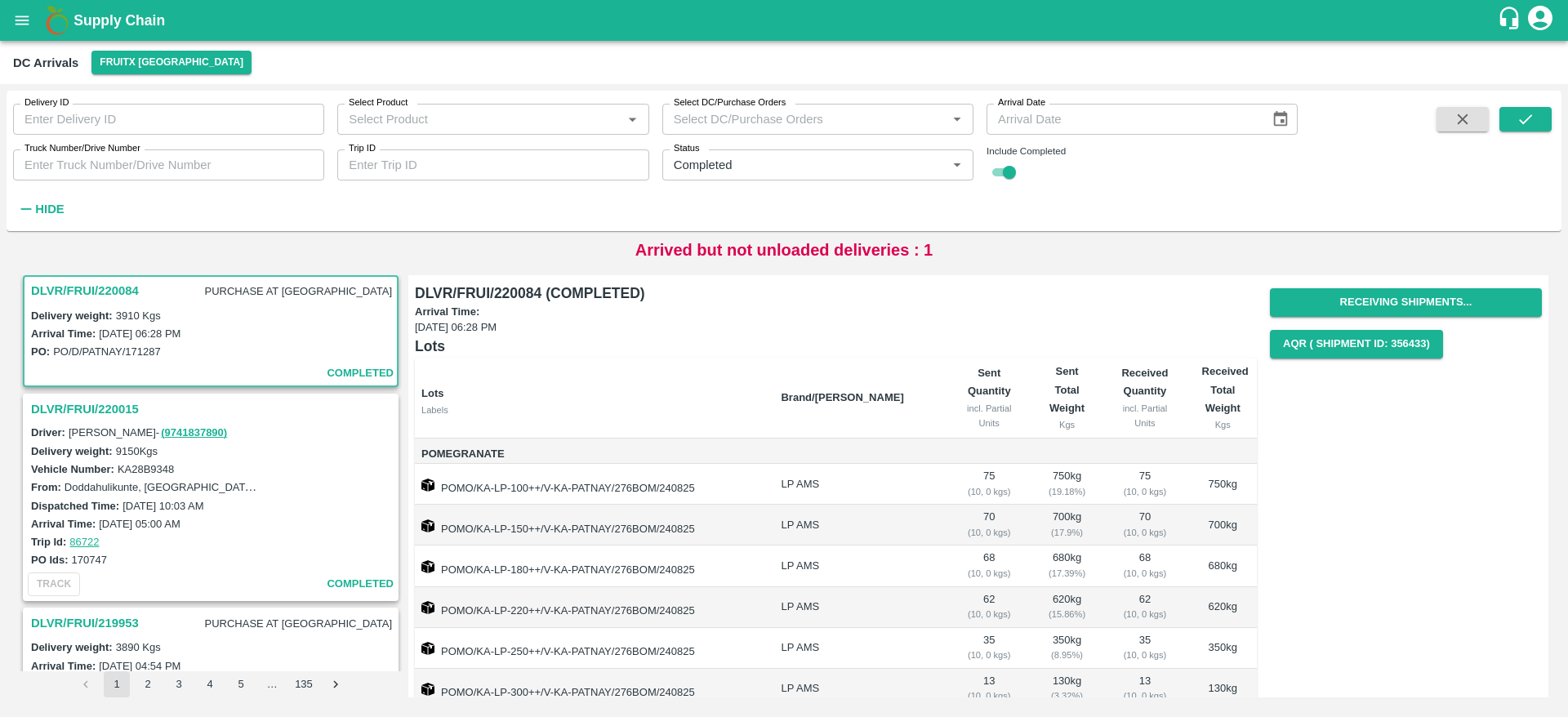
scroll to position [229, 0]
